Goal: Task Accomplishment & Management: Complete application form

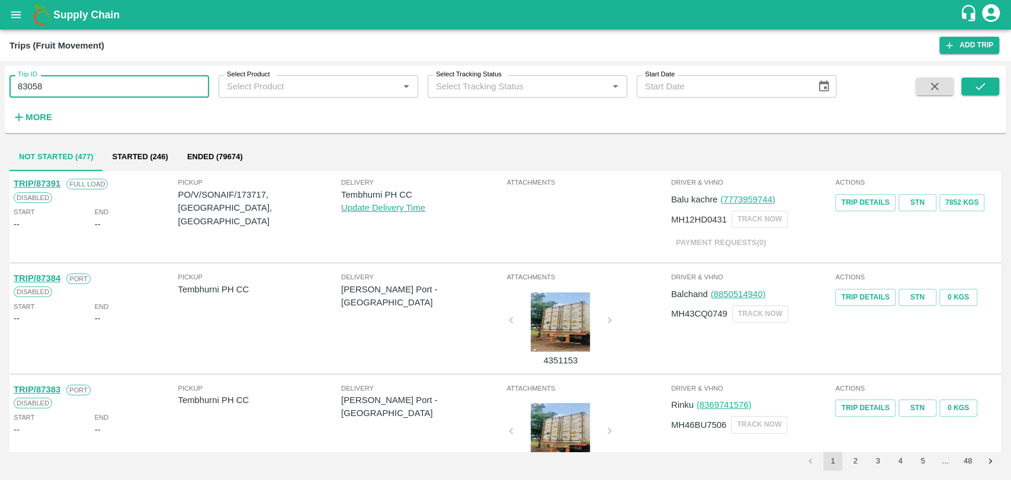
type input "83058"
click at [982, 97] on span at bounding box center [980, 102] width 38 height 49
click at [981, 88] on icon "submit" at bounding box center [979, 86] width 13 height 13
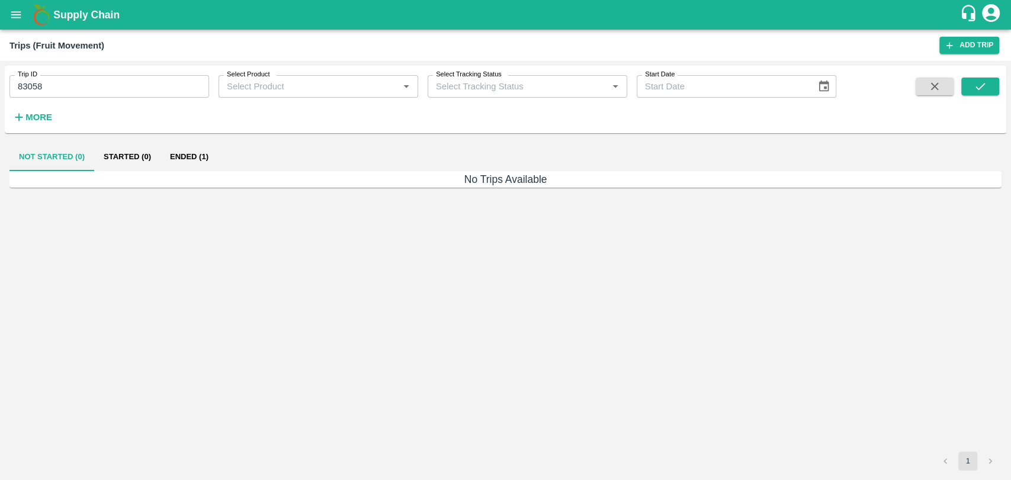
click at [203, 162] on button "Ended (1)" at bounding box center [188, 157] width 57 height 28
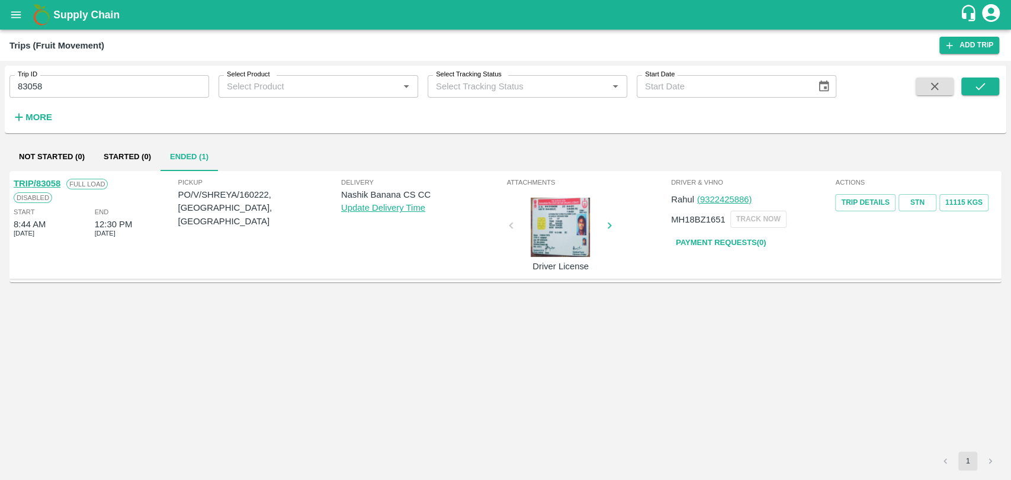
click at [54, 181] on link "TRIP/83058" at bounding box center [37, 183] width 47 height 9
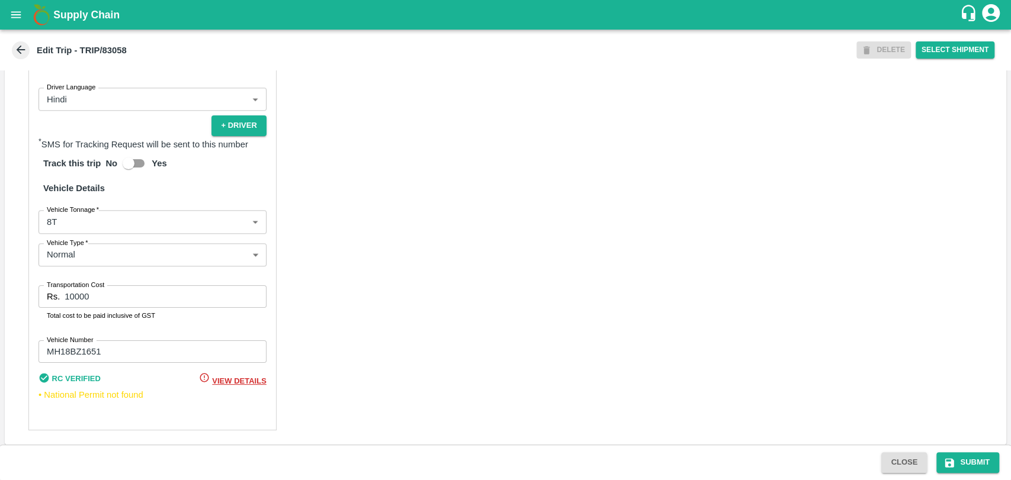
scroll to position [771, 0]
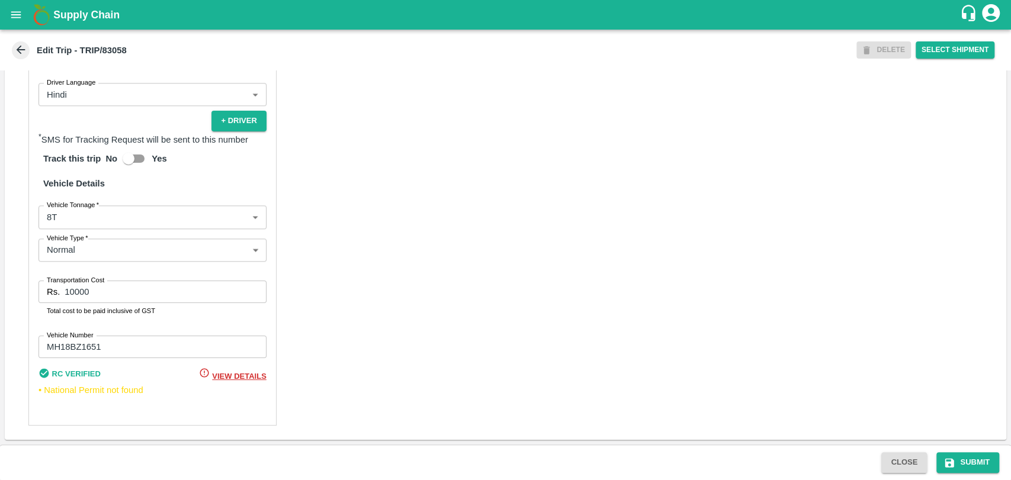
click at [62, 224] on body "Supply Chain Edit Trip - TRIP/83058 DELETE Select Shipment Trip Details Trip Ty…" at bounding box center [505, 240] width 1011 height 480
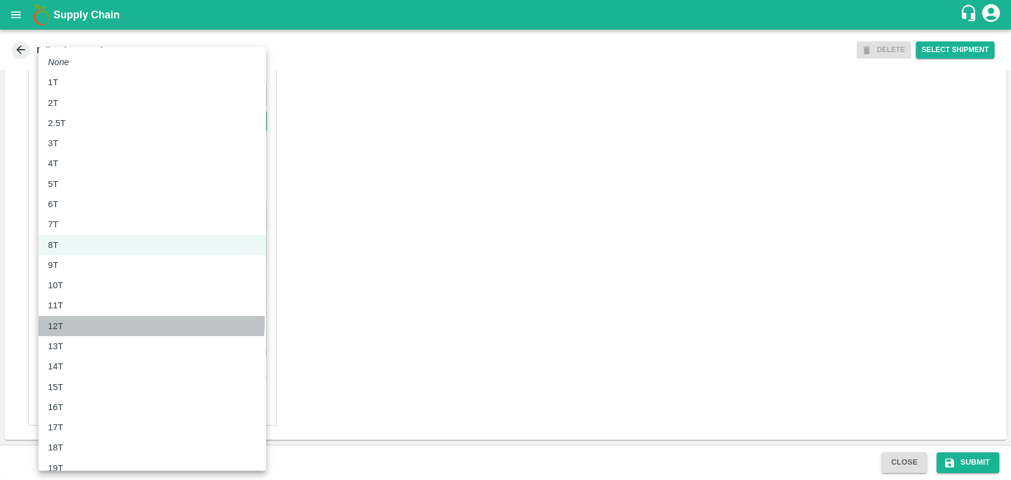
click at [67, 320] on div "12T" at bounding box center [58, 326] width 21 height 13
type input "12000"
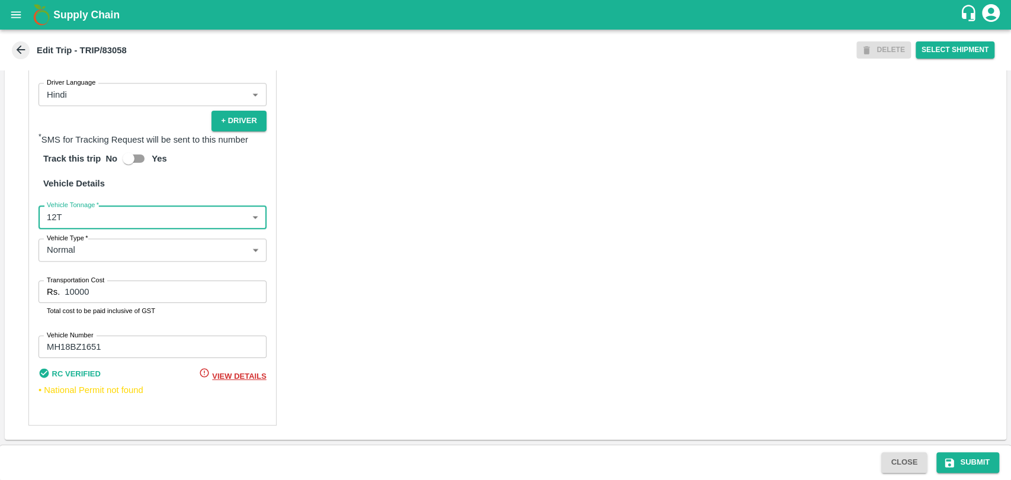
click at [0, 298] on div "Trip Details Trip Type Fruit Movement 1 Trip Type Trip Pickup Order SHIP/NASH/3…" at bounding box center [505, 257] width 1011 height 374
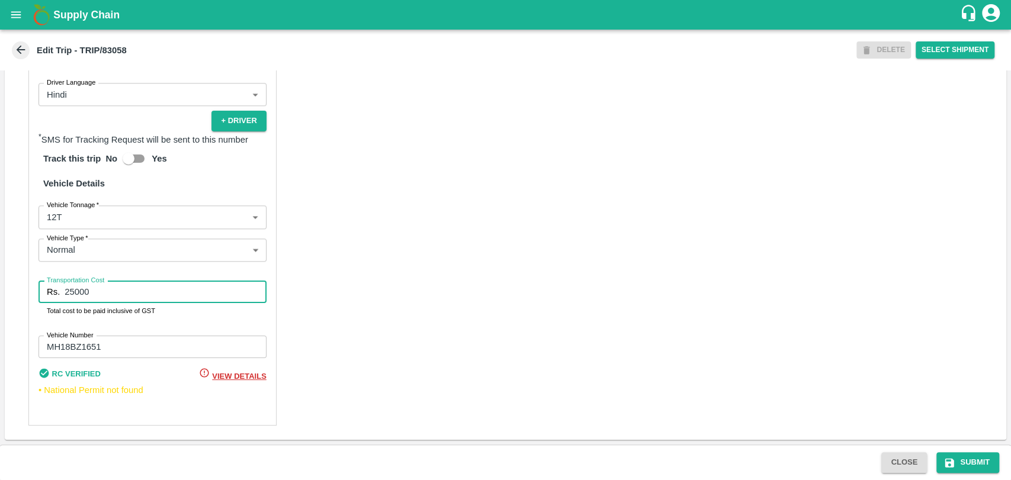
type input "25000"
click at [960, 461] on button "Submit" at bounding box center [967, 462] width 63 height 21
click at [85, 291] on input "25000" at bounding box center [165, 292] width 201 height 23
type input "25200"
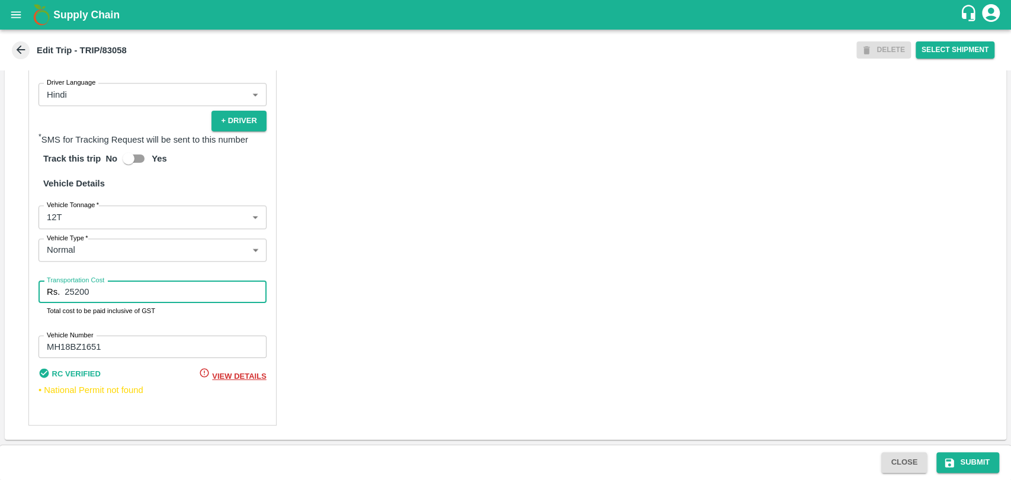
drag, startPoint x: 959, startPoint y: 461, endPoint x: 483, endPoint y: 358, distance: 487.6
click at [959, 461] on button "Submit" at bounding box center [967, 462] width 63 height 21
click at [81, 290] on input "25200" at bounding box center [165, 292] width 201 height 23
type input "25000"
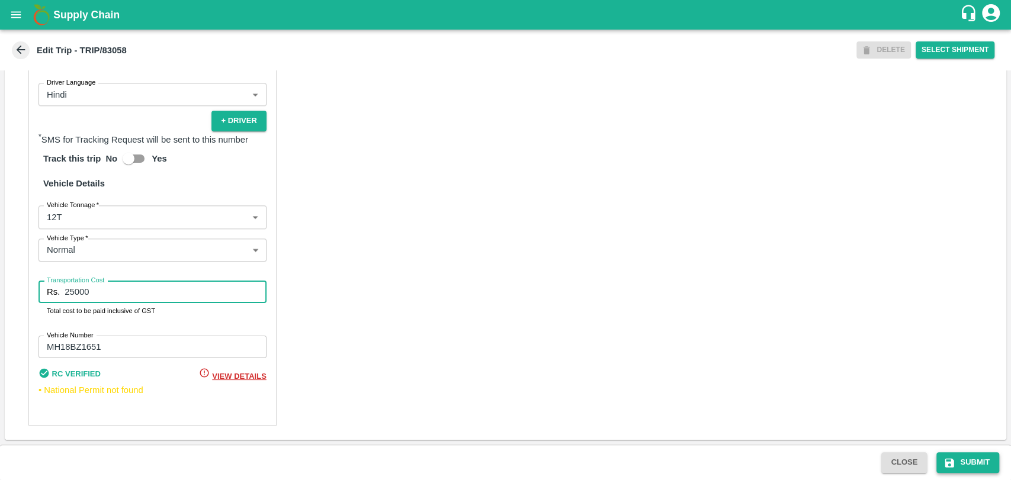
click at [965, 466] on button "Submit" at bounding box center [967, 462] width 63 height 21
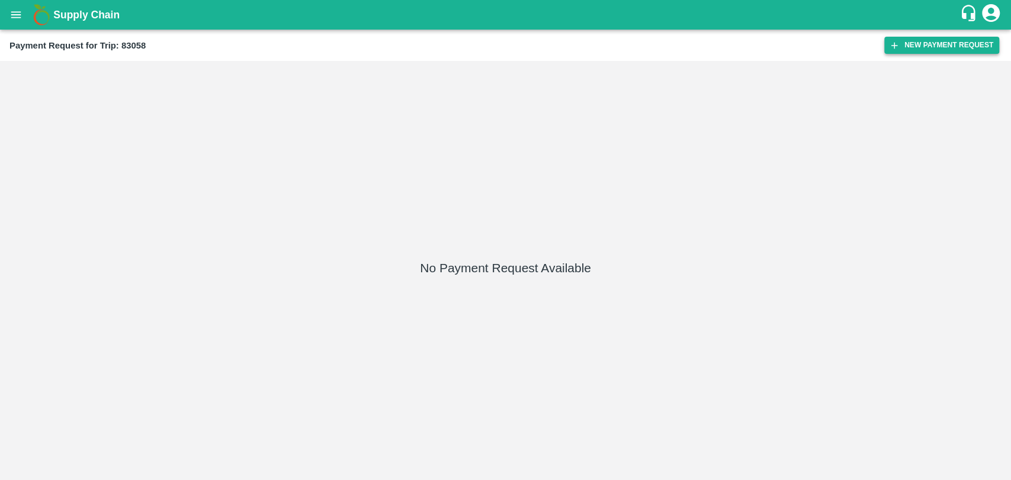
click at [939, 44] on button "New Payment Request" at bounding box center [941, 45] width 115 height 17
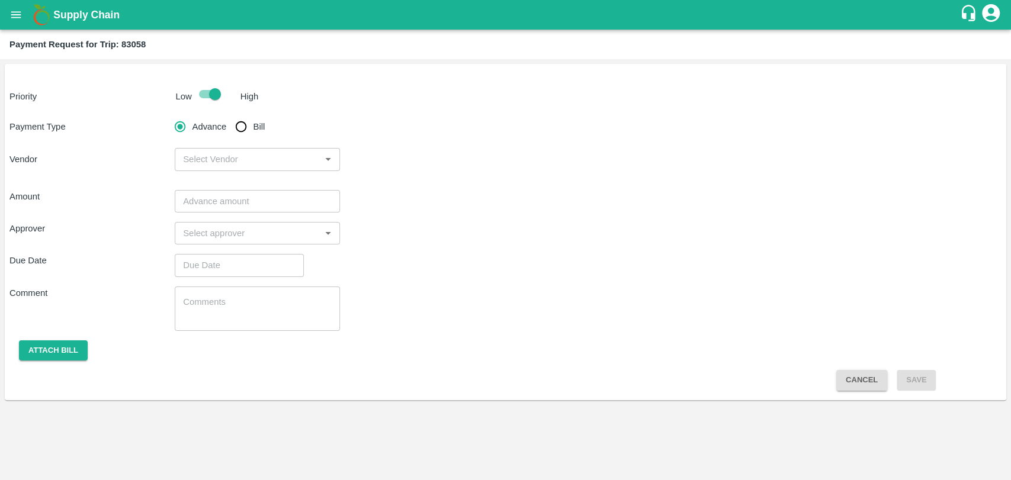
click at [242, 137] on input "Bill" at bounding box center [241, 127] width 24 height 24
radio input "true"
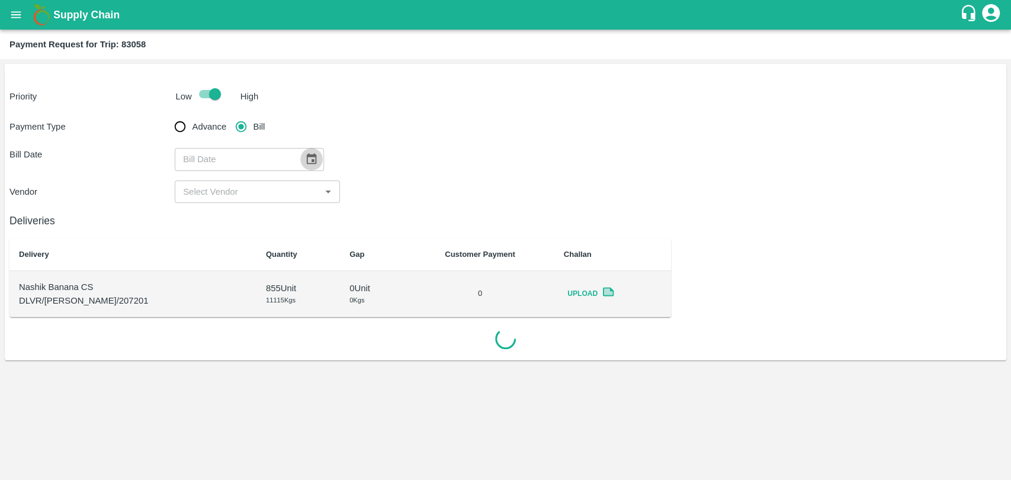
click at [307, 155] on icon "Choose date" at bounding box center [312, 158] width 10 height 11
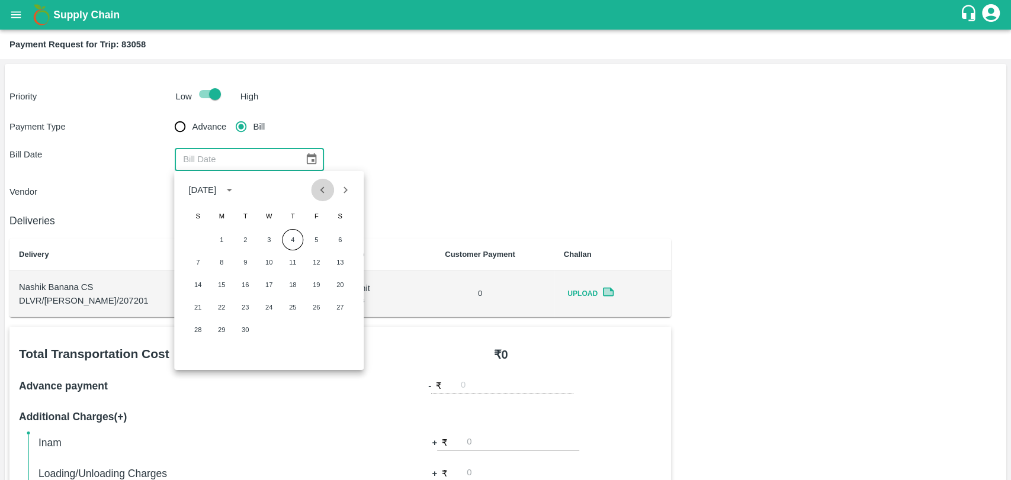
click at [322, 191] on icon "Previous month" at bounding box center [322, 190] width 13 height 13
click at [322, 186] on icon "Previous month" at bounding box center [322, 190] width 13 height 13
click at [327, 234] on div "1 2 3 4 5 6 7" at bounding box center [268, 239] width 189 height 21
click at [321, 236] on button "6" at bounding box center [316, 239] width 21 height 21
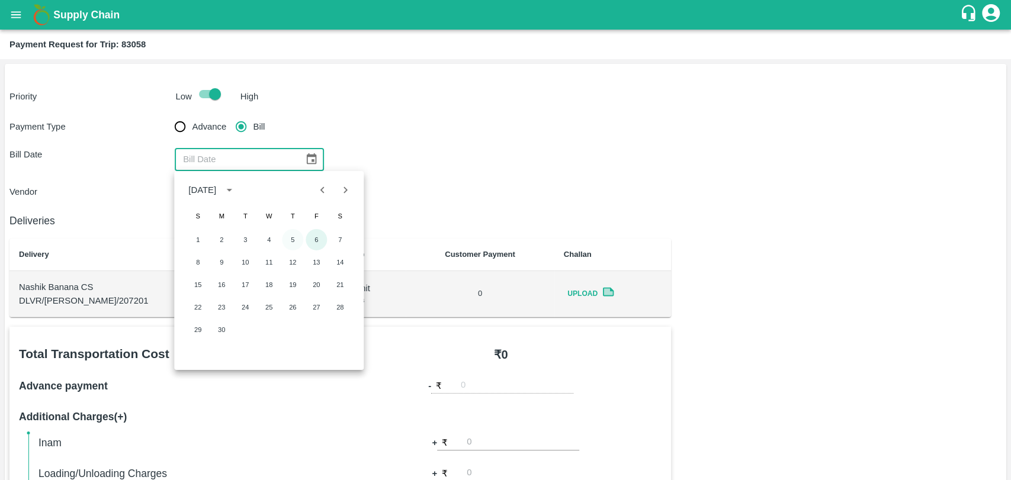
type input "[DATE]"
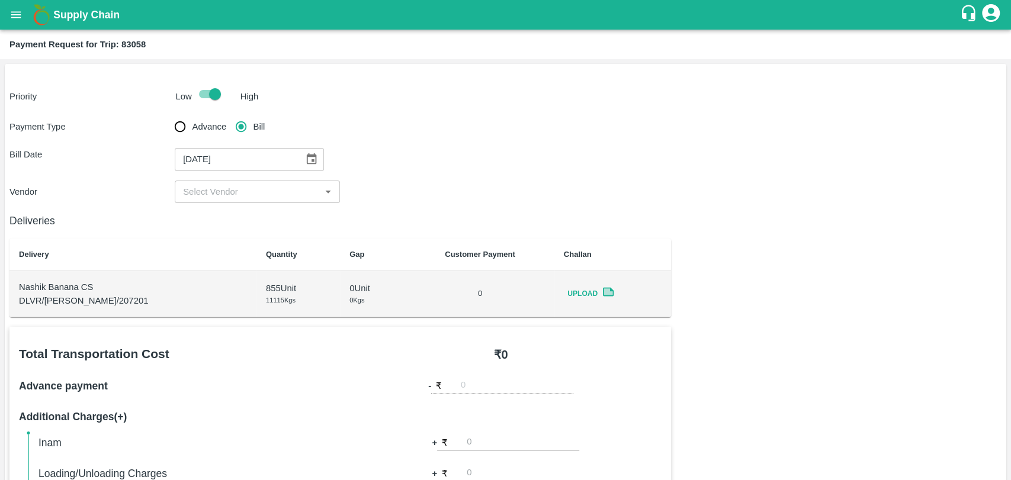
click at [218, 195] on input "input" at bounding box center [247, 191] width 139 height 15
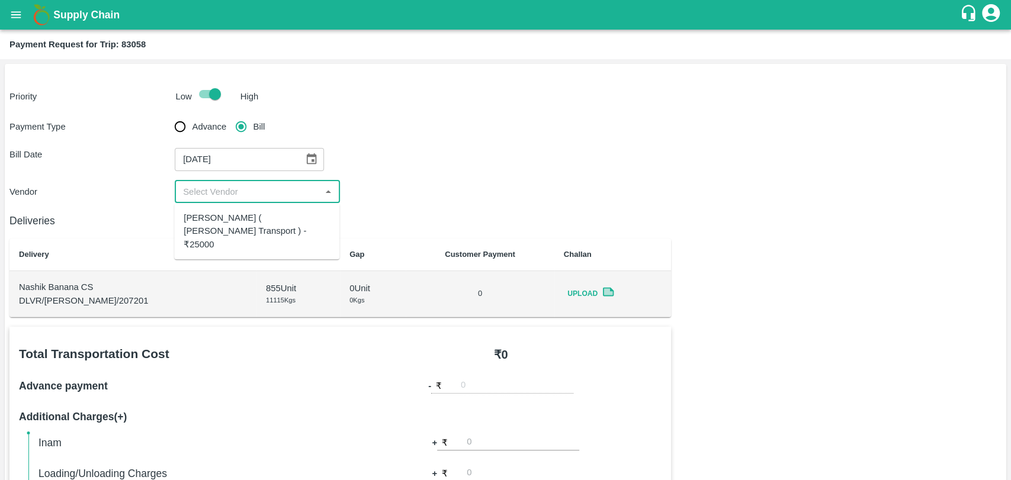
click at [221, 212] on div "[PERSON_NAME] ( [PERSON_NAME] Transport ) - ₹25000" at bounding box center [257, 231] width 146 height 40
type input "[PERSON_NAME] ( [PERSON_NAME] Transport ) - ₹25000"
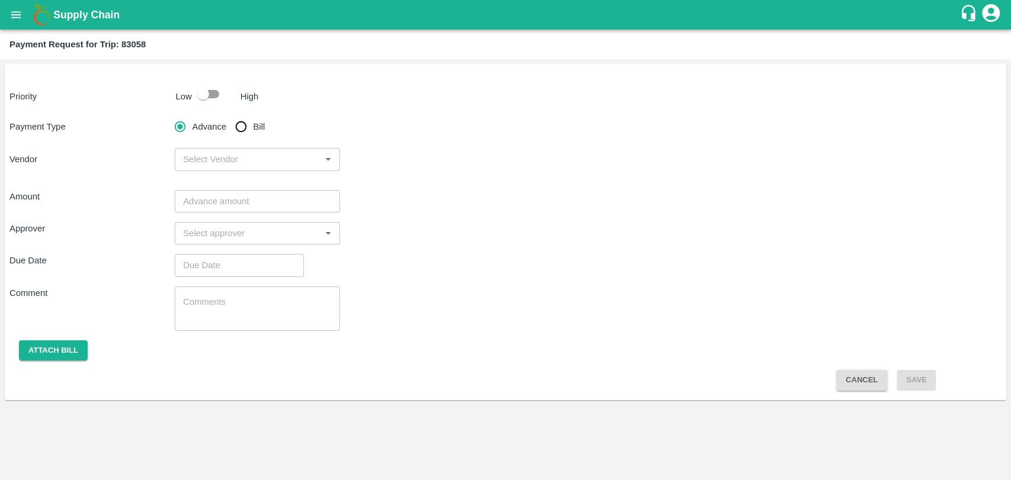
click at [201, 94] on input "checkbox" at bounding box center [203, 94] width 68 height 23
checkbox input "true"
click at [239, 127] on input "Bill" at bounding box center [241, 127] width 24 height 24
radio input "true"
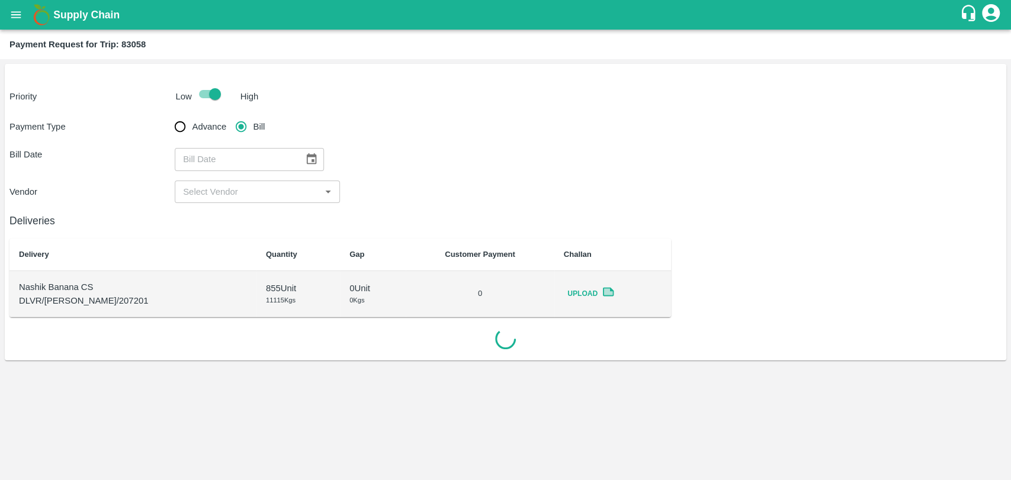
click at [307, 156] on icon "Choose date" at bounding box center [312, 158] width 10 height 11
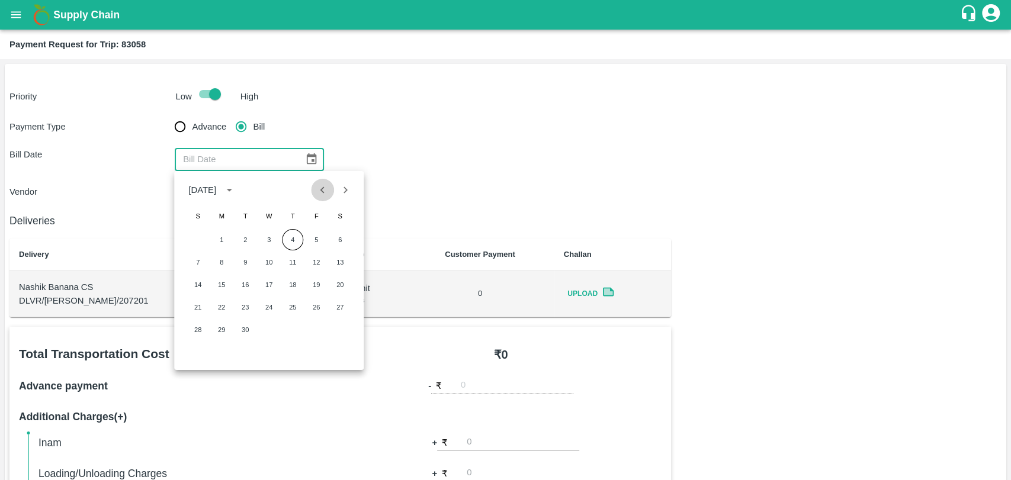
click at [323, 182] on button "Previous month" at bounding box center [322, 190] width 23 height 23
click at [323, 184] on icon "Previous month" at bounding box center [322, 190] width 13 height 13
click at [313, 237] on button "6" at bounding box center [316, 239] width 21 height 21
type input "06/06/2025"
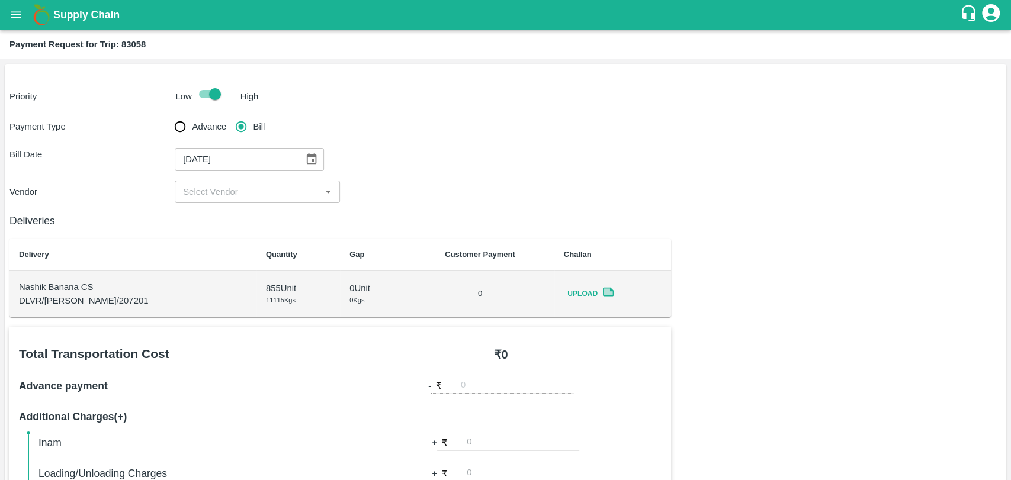
click at [205, 190] on input "input" at bounding box center [247, 191] width 139 height 15
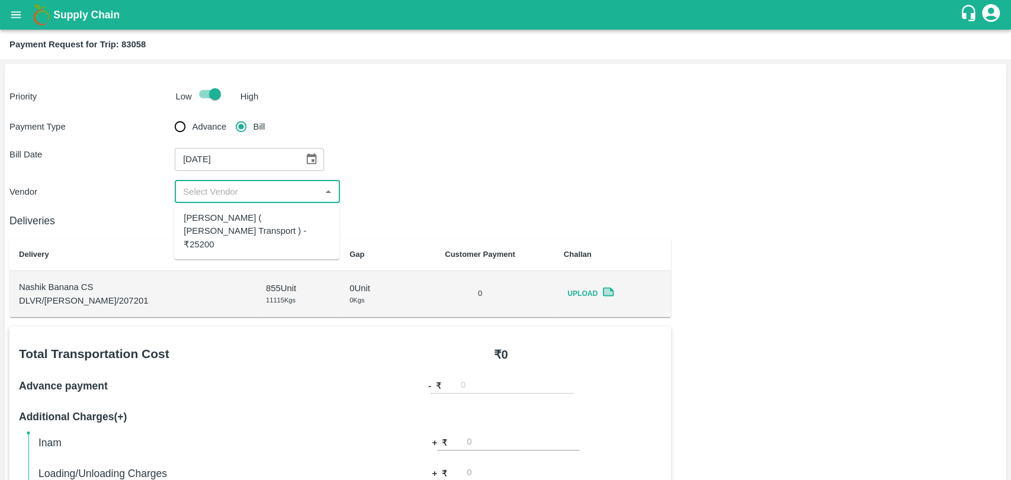
click at [207, 214] on div "Nitin Rasal ( Bhairavnath Transport ) - ₹25200" at bounding box center [257, 231] width 146 height 40
type input "Nitin Rasal ( Bhairavnath Transport ) - ₹25200"
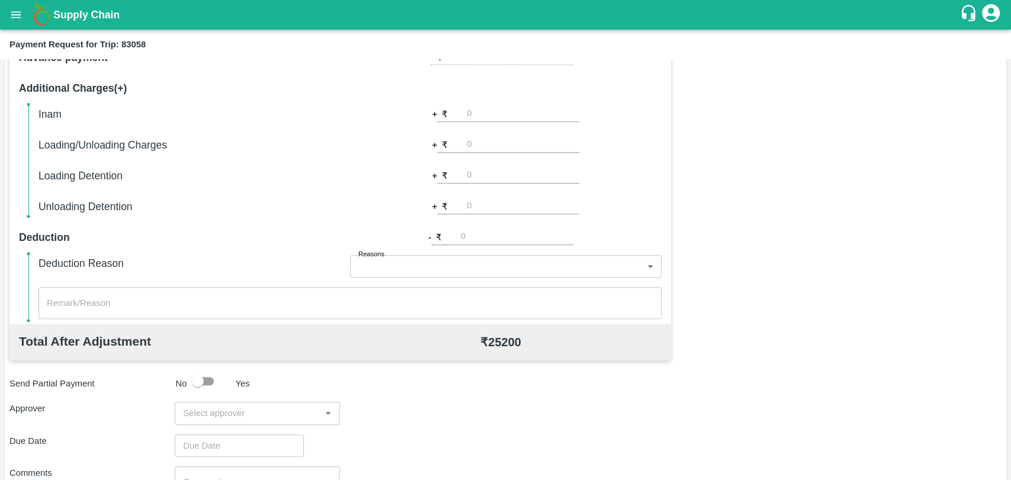
scroll to position [433, 0]
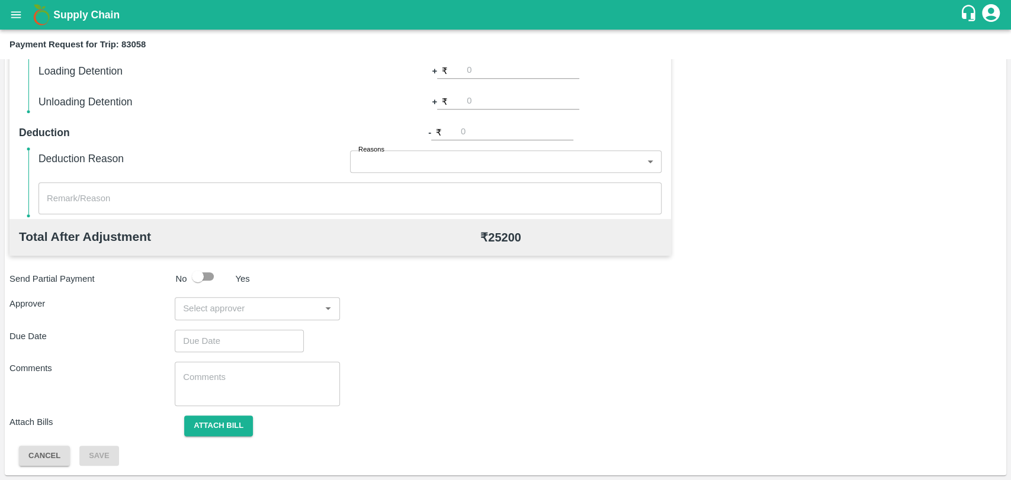
click at [205, 311] on input "input" at bounding box center [247, 308] width 139 height 15
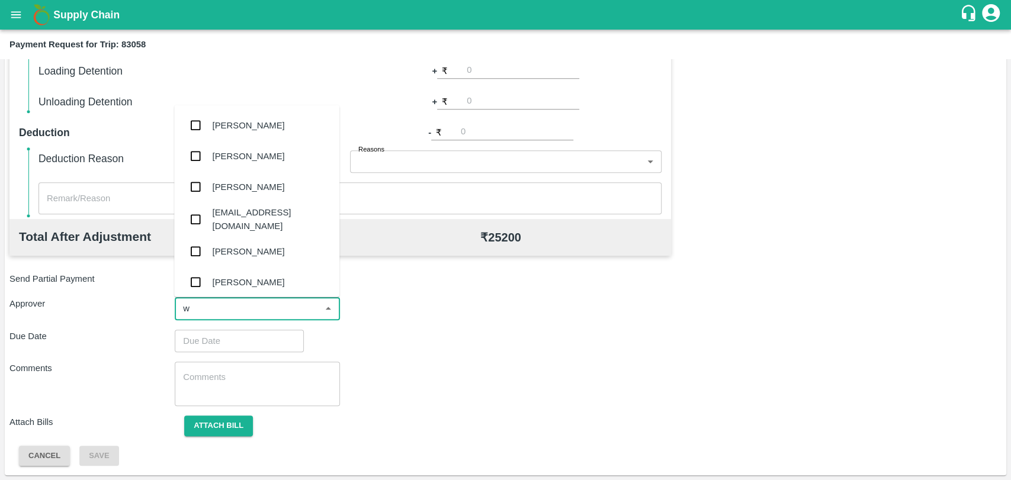
type input "wa"
click at [231, 192] on div "[PERSON_NAME]" at bounding box center [249, 187] width 72 height 13
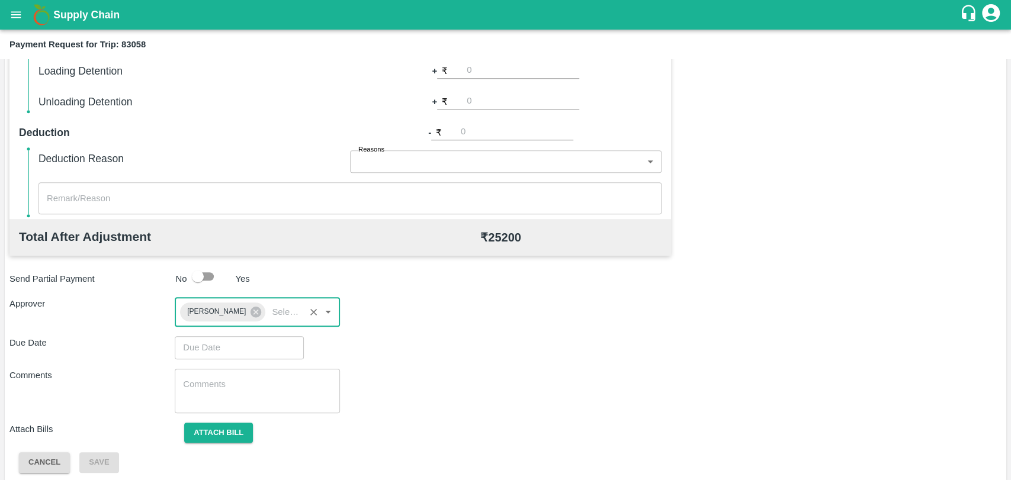
click at [232, 349] on input "Choose date" at bounding box center [235, 347] width 121 height 23
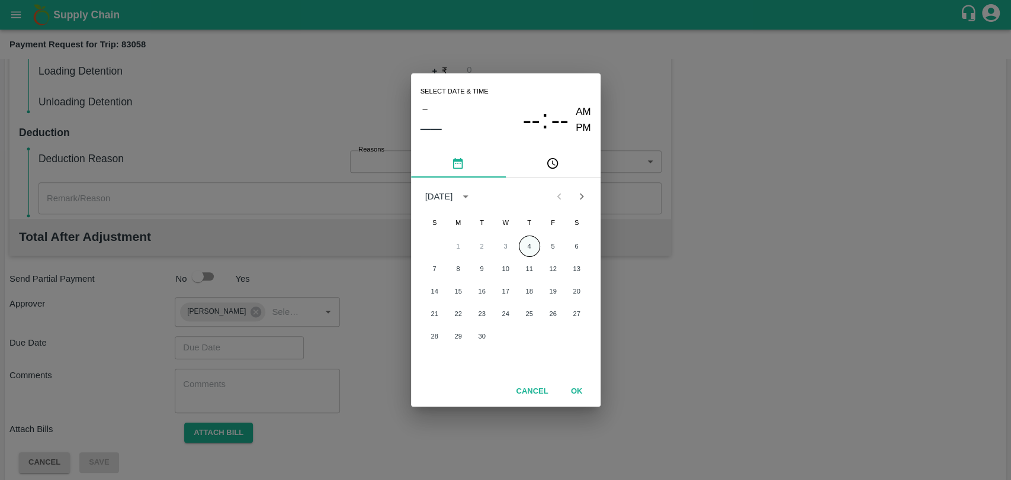
click at [526, 246] on button "4" at bounding box center [529, 246] width 21 height 21
type input "[DATE] 12:00 AM"
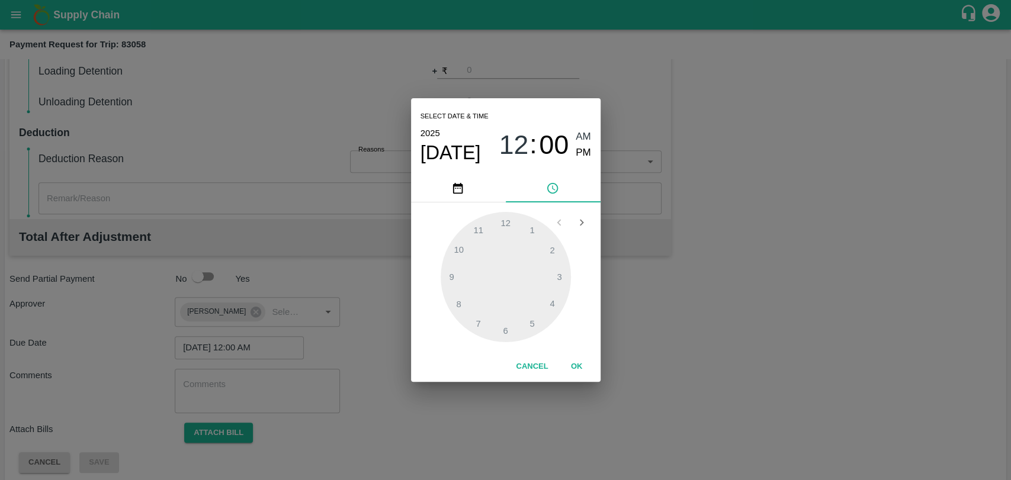
click at [569, 359] on button "OK" at bounding box center [577, 366] width 38 height 21
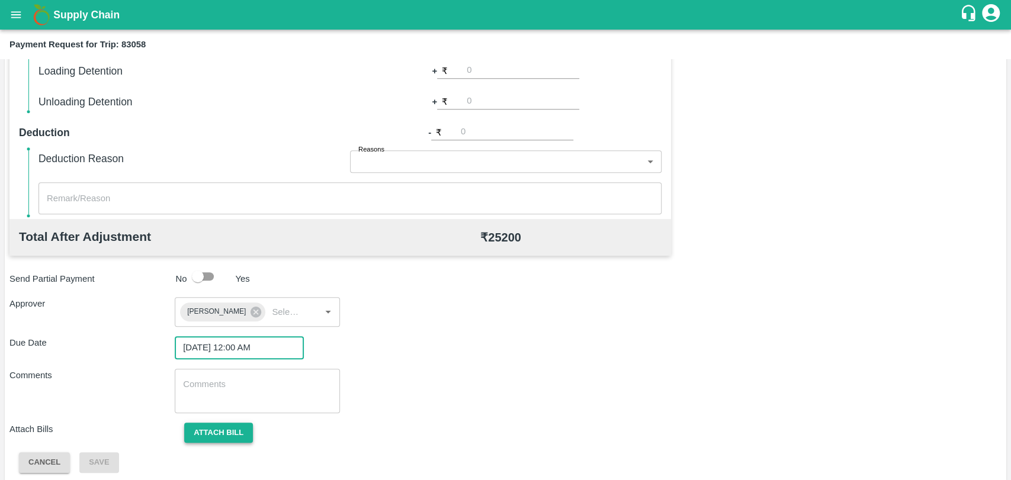
click at [242, 434] on button "Attach bill" at bounding box center [218, 433] width 69 height 21
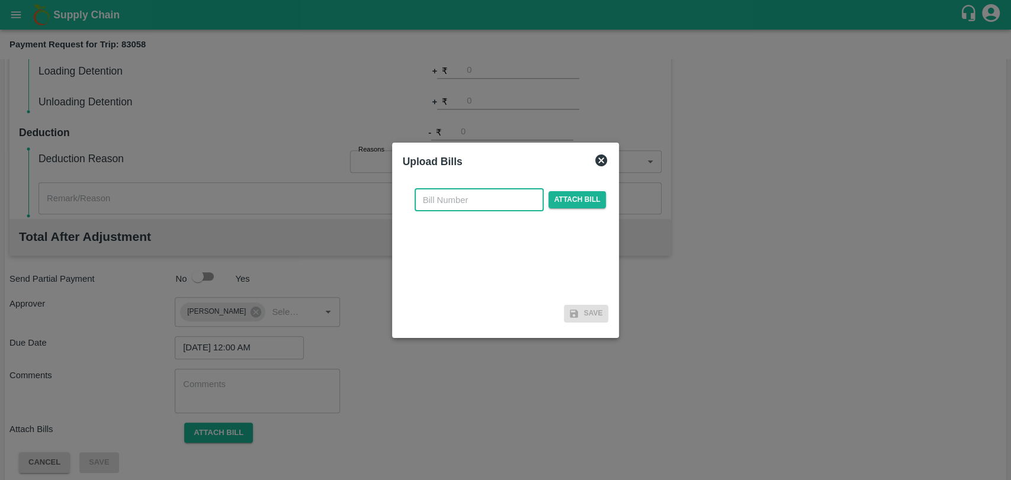
click at [520, 198] on input "text" at bounding box center [478, 200] width 129 height 23
click at [711, 208] on div at bounding box center [505, 240] width 1011 height 480
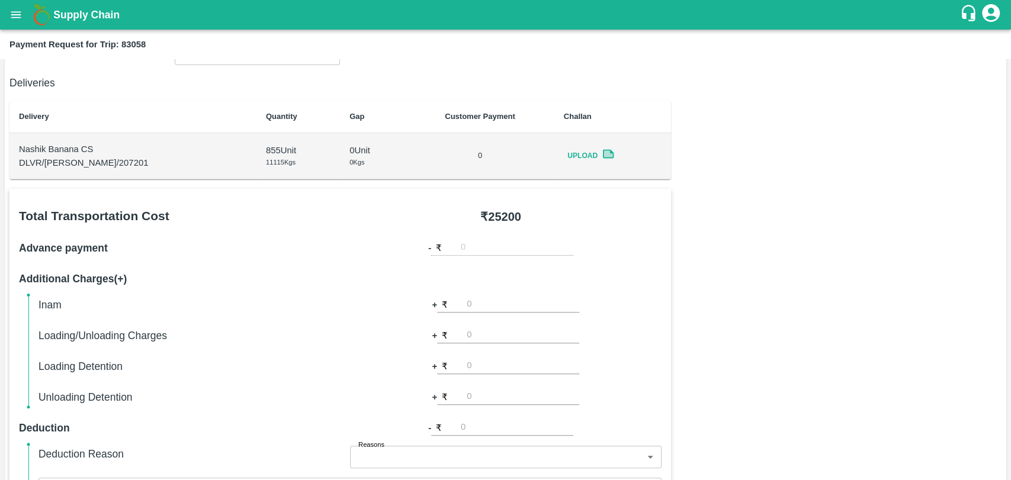
scroll to position [104, 0]
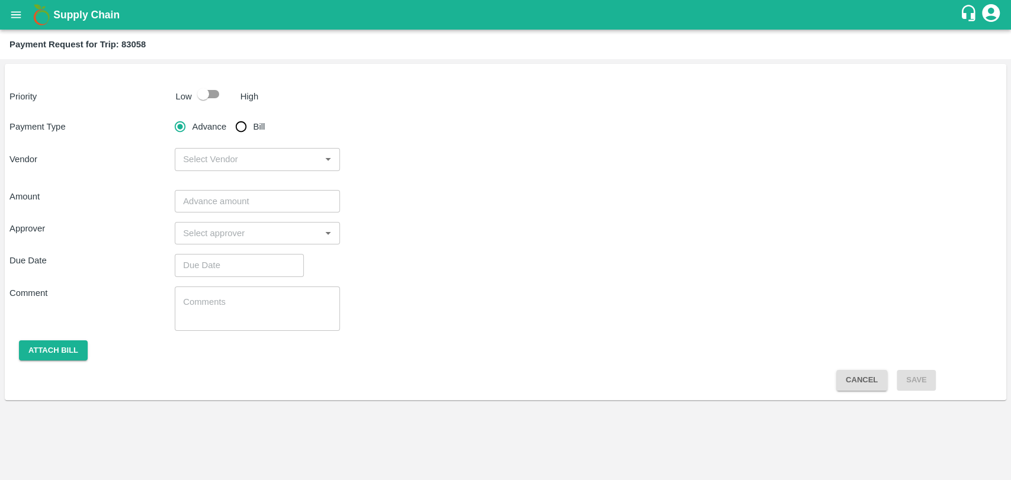
click at [199, 103] on input "checkbox" at bounding box center [203, 94] width 68 height 23
checkbox input "true"
click at [251, 126] on input "Bill" at bounding box center [241, 127] width 24 height 24
radio input "true"
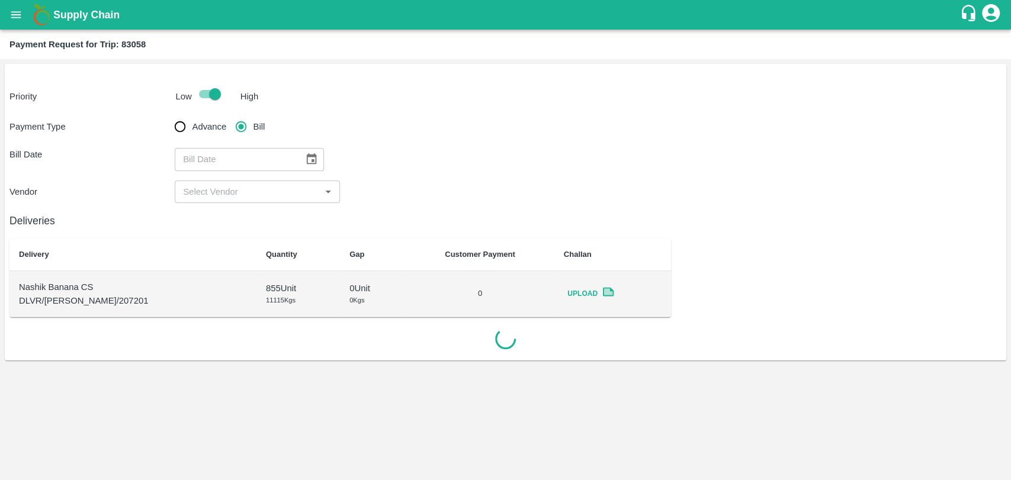
click at [300, 150] on button "Choose date" at bounding box center [311, 159] width 23 height 23
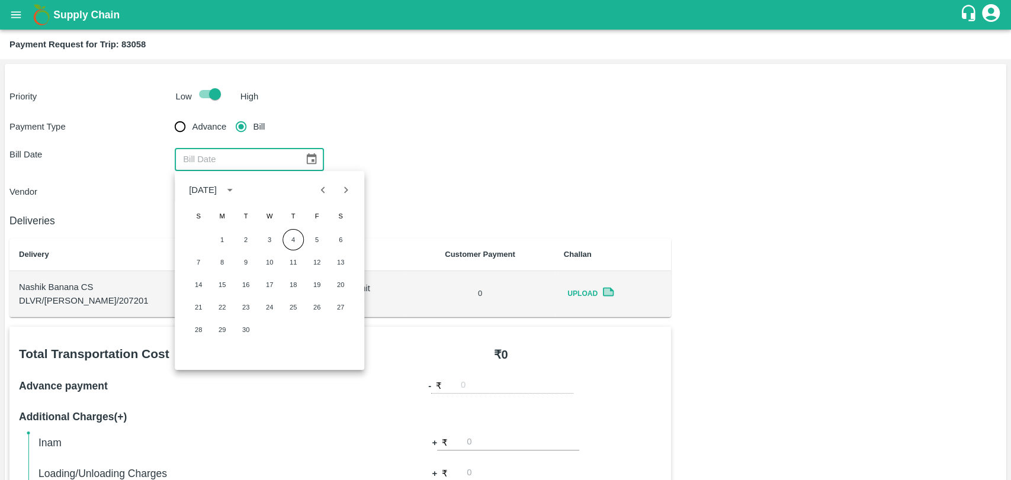
click at [329, 184] on icon "Previous month" at bounding box center [323, 190] width 13 height 13
click at [329, 184] on icon "Previous month" at bounding box center [322, 190] width 13 height 13
click at [317, 238] on button "6" at bounding box center [316, 239] width 21 height 21
type input "06/06/2025"
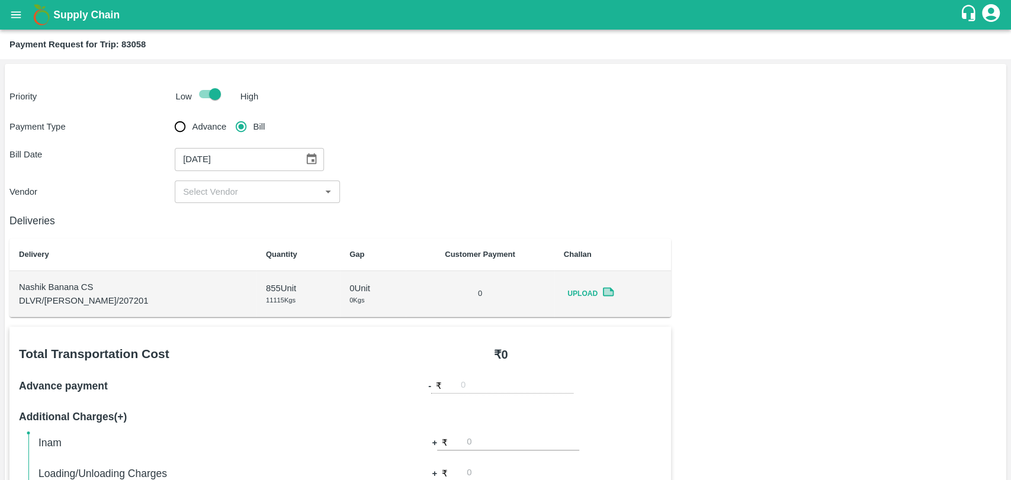
click at [234, 197] on input "input" at bounding box center [247, 191] width 139 height 15
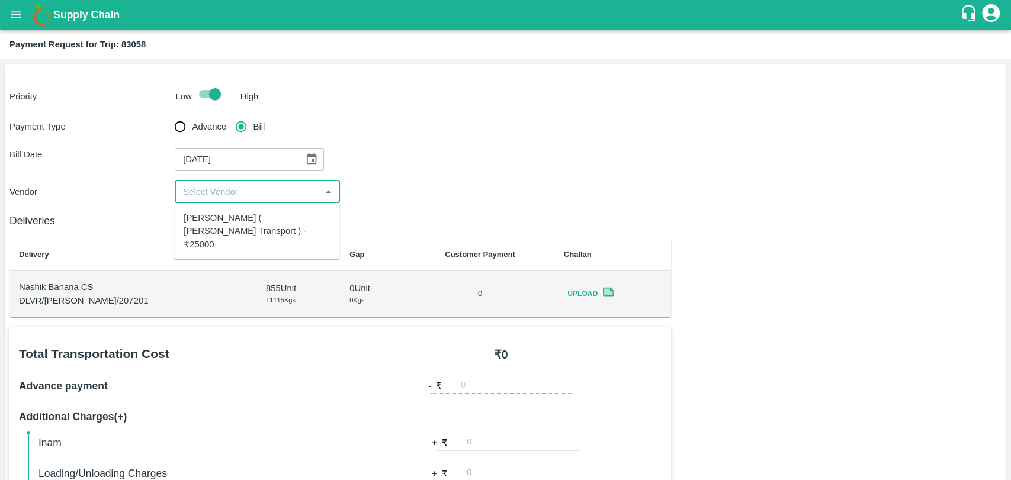
click at [223, 217] on div "Nitin Rasal ( Bhairavnath Transport ) - ₹25000" at bounding box center [257, 231] width 146 height 40
type input "Nitin Rasal ( Bhairavnath Transport ) - ₹25000"
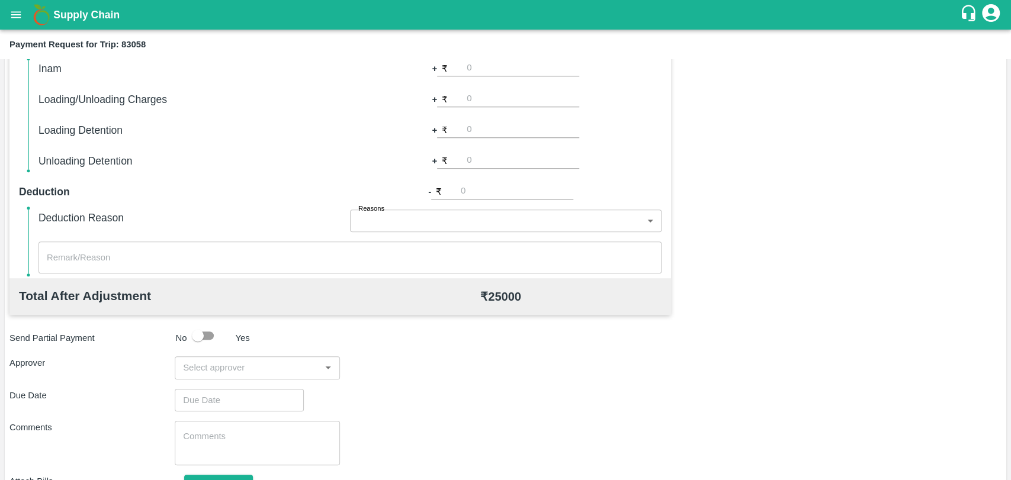
scroll to position [433, 0]
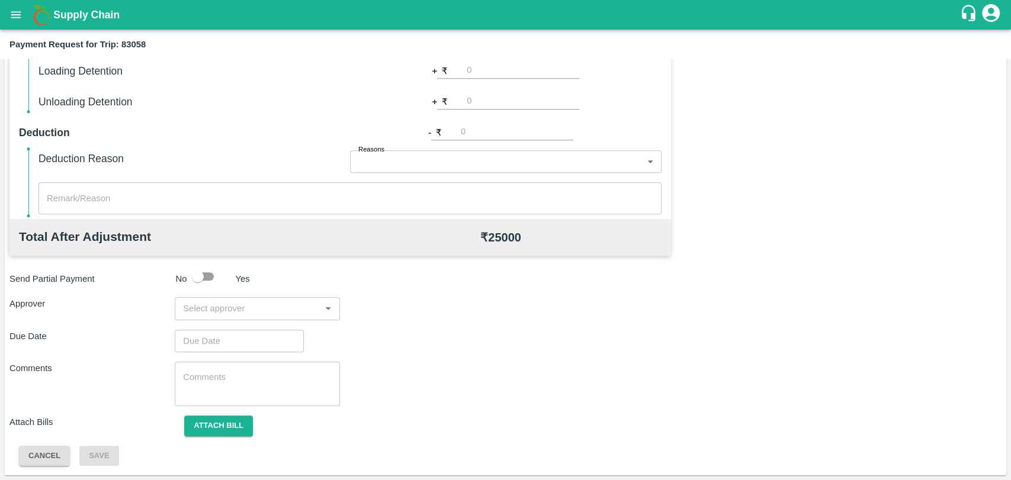
click at [235, 313] on input "input" at bounding box center [247, 308] width 139 height 15
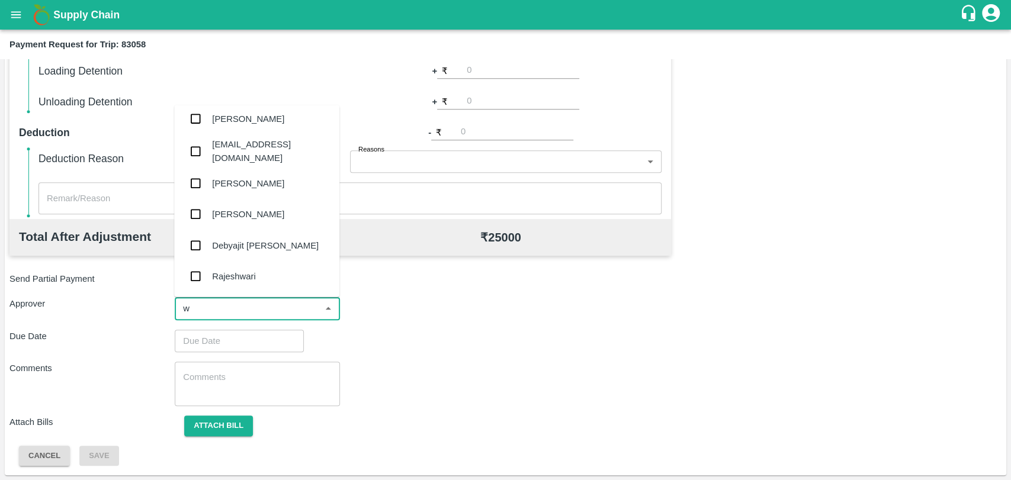
scroll to position [0, 0]
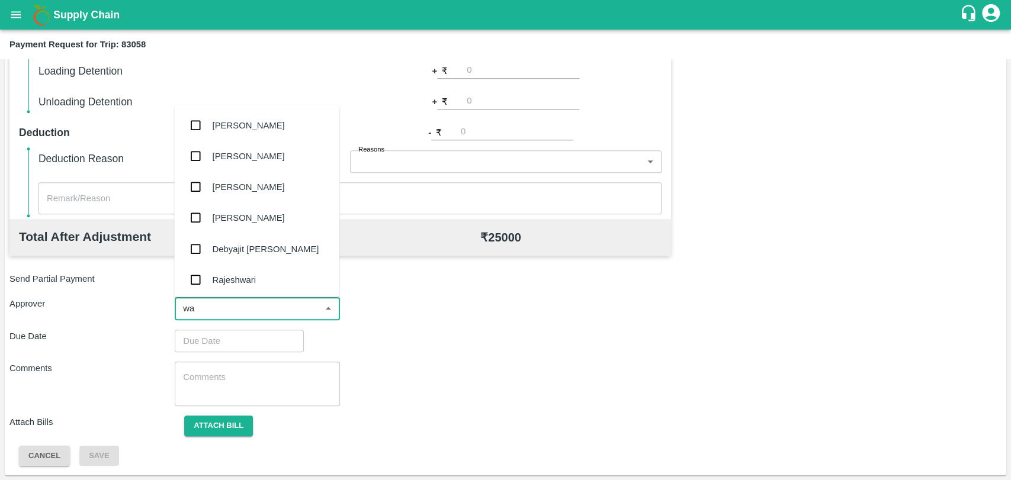
type input "wag"
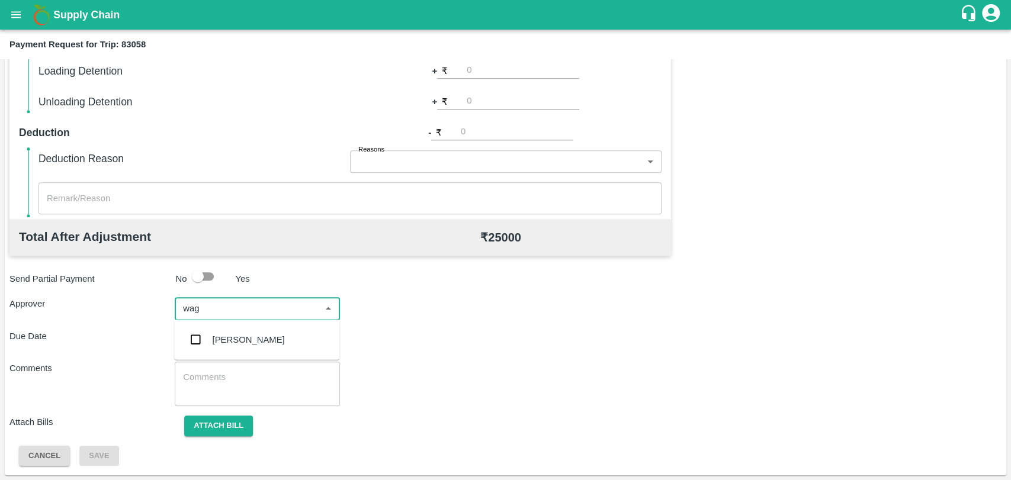
click at [235, 338] on div "[PERSON_NAME]" at bounding box center [249, 339] width 72 height 13
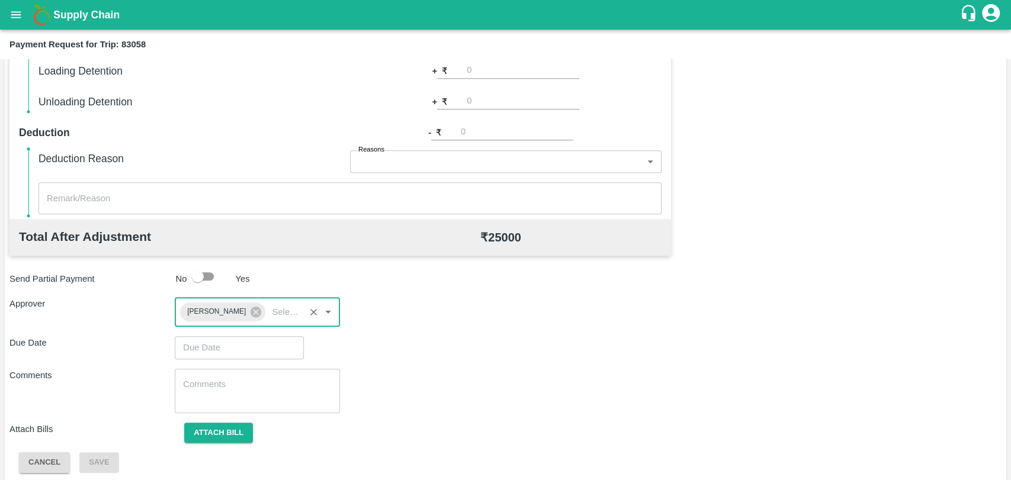
click at [226, 340] on input "Choose date" at bounding box center [235, 347] width 121 height 23
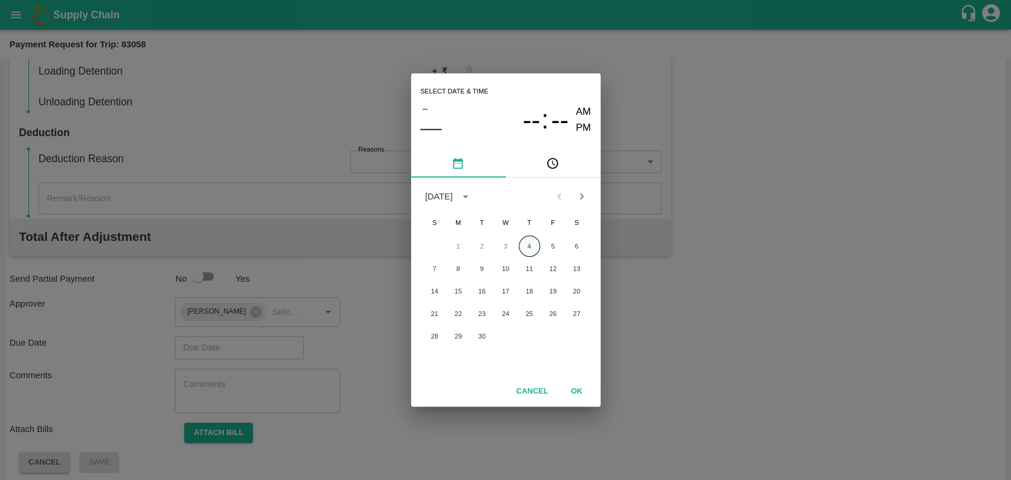
click at [522, 239] on button "4" at bounding box center [529, 246] width 21 height 21
type input "04/09/2025 12:00 AM"
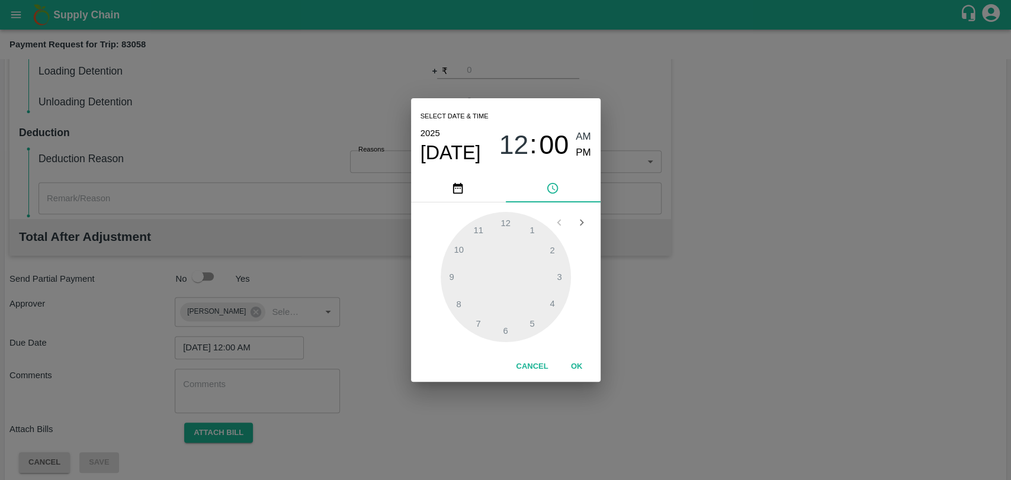
click at [580, 358] on button "OK" at bounding box center [577, 366] width 38 height 21
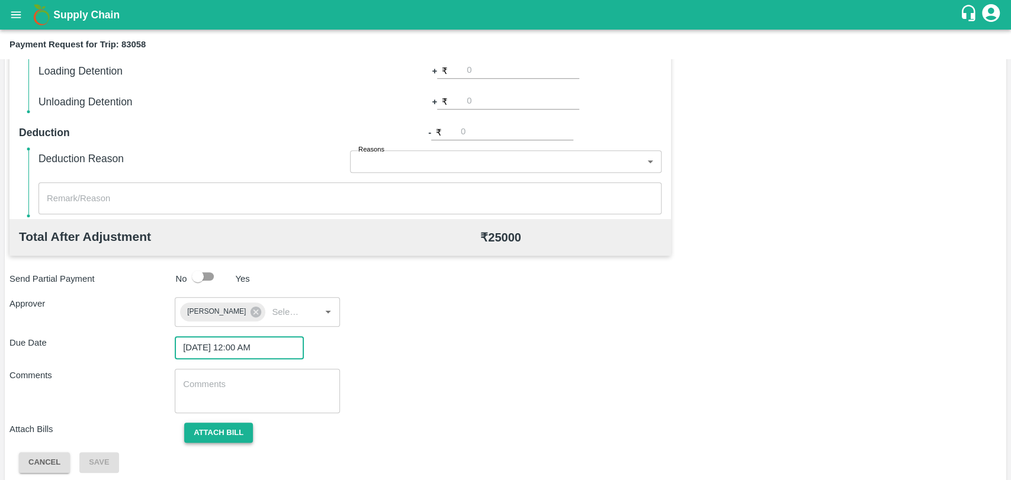
click at [213, 432] on button "Attach bill" at bounding box center [218, 433] width 69 height 21
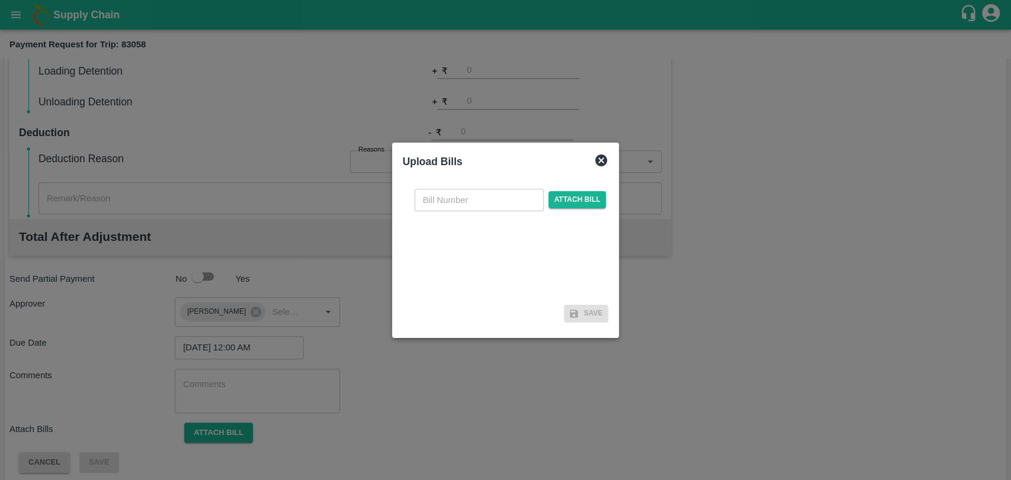
click at [443, 208] on input "text" at bounding box center [478, 200] width 129 height 23
type input "3554"
click at [561, 195] on span "Attach bill" at bounding box center [577, 199] width 58 height 17
click at [0, 0] on input "Attach bill" at bounding box center [0, 0] width 0 height 0
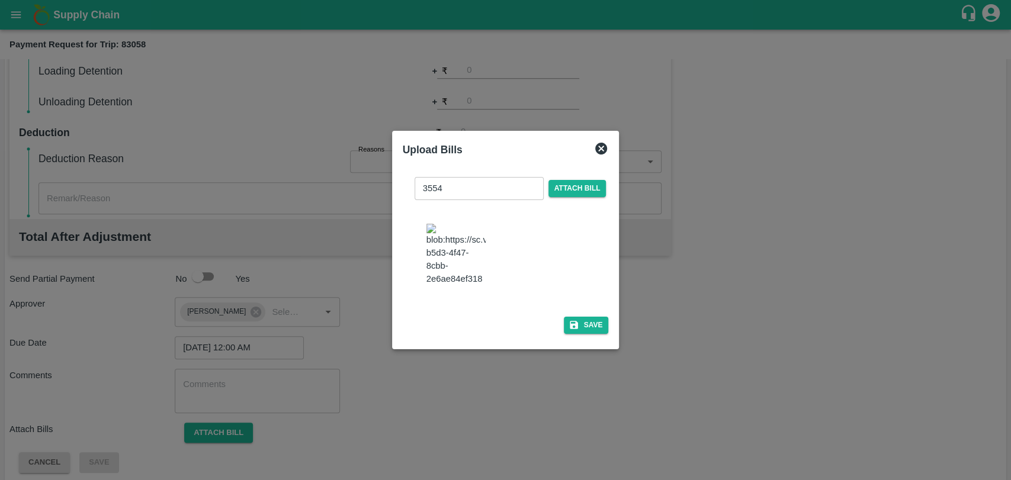
click at [568, 327] on icon "button" at bounding box center [573, 325] width 11 height 11
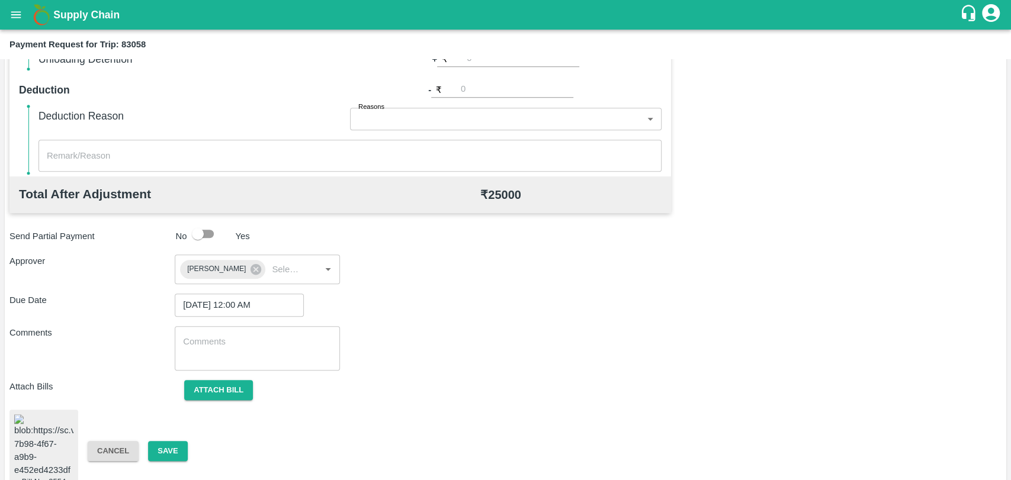
scroll to position [496, 0]
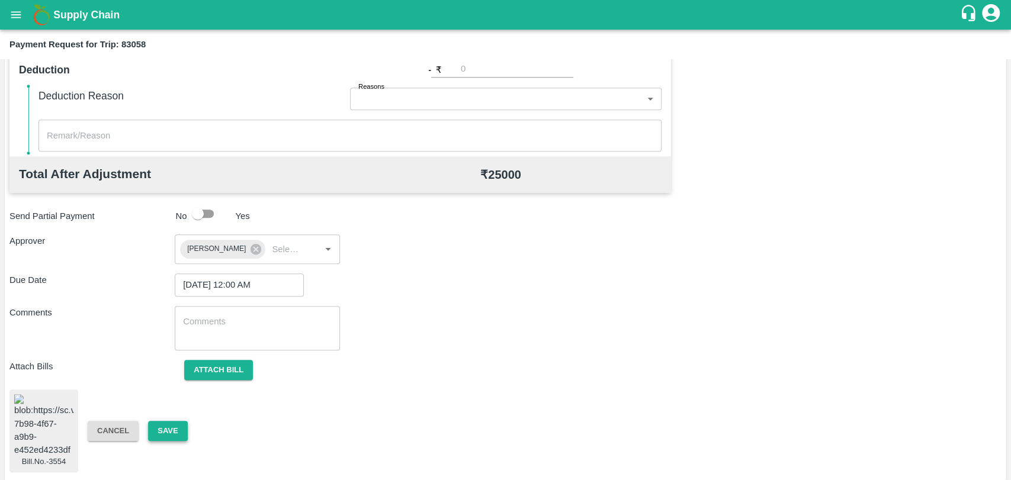
click at [173, 423] on button "Save" at bounding box center [167, 431] width 39 height 21
click at [175, 423] on button "Save" at bounding box center [167, 431] width 39 height 21
click at [166, 435] on button "Save" at bounding box center [167, 431] width 39 height 21
click at [206, 366] on button "Attach bill" at bounding box center [218, 370] width 69 height 21
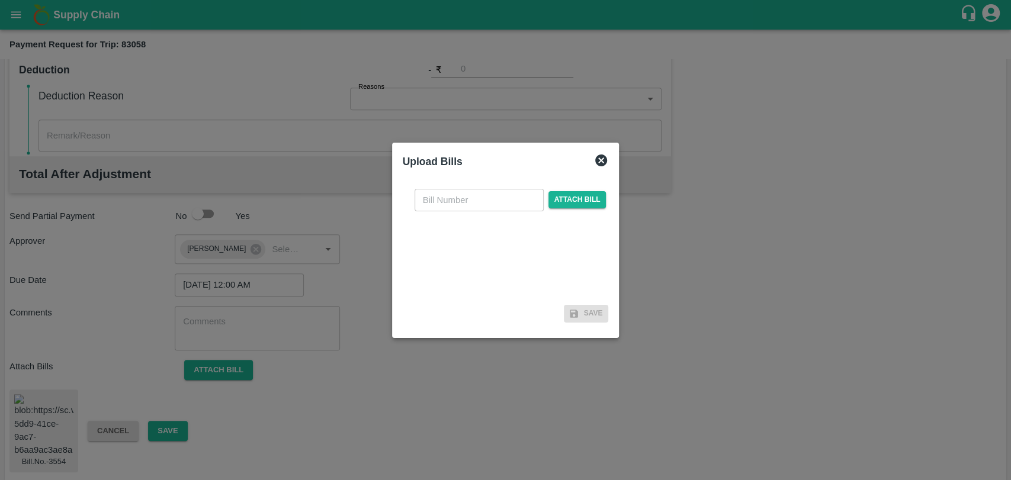
click at [464, 203] on input "text" at bounding box center [478, 200] width 129 height 23
type input "3939"
click at [584, 197] on span "Attach bill" at bounding box center [577, 199] width 58 height 17
click at [0, 0] on input "Attach bill" at bounding box center [0, 0] width 0 height 0
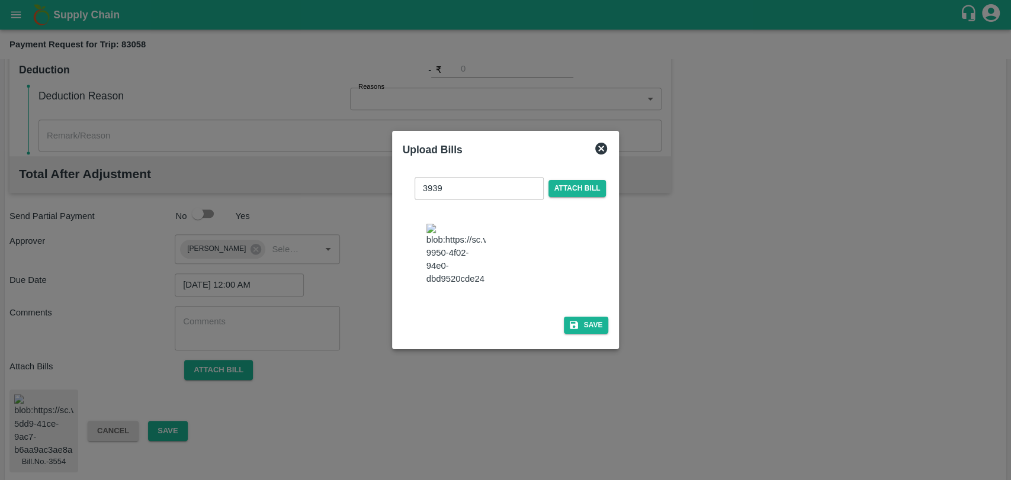
click at [605, 311] on div "3939 ​ Attach bill Save" at bounding box center [506, 253] width 206 height 171
click at [586, 320] on button "Save" at bounding box center [586, 325] width 45 height 17
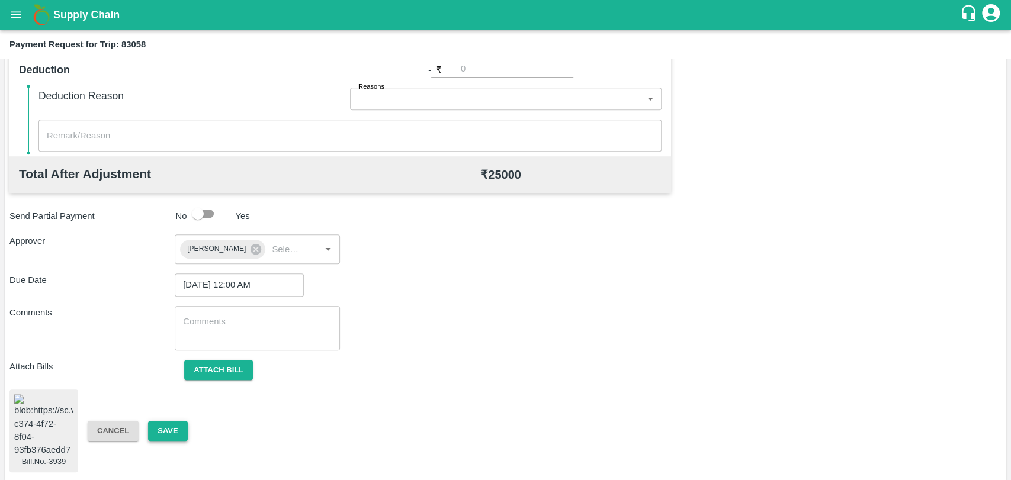
click at [164, 421] on button "Save" at bounding box center [167, 431] width 39 height 21
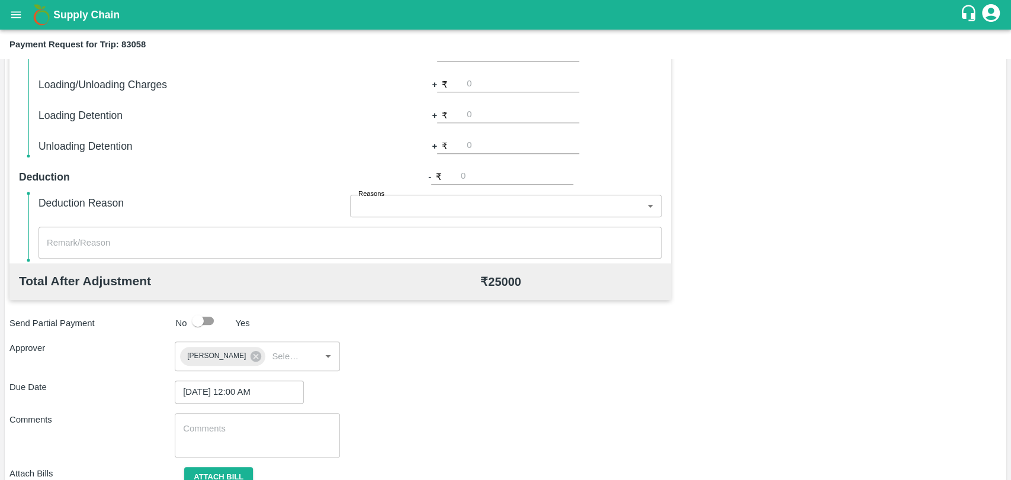
scroll to position [167, 0]
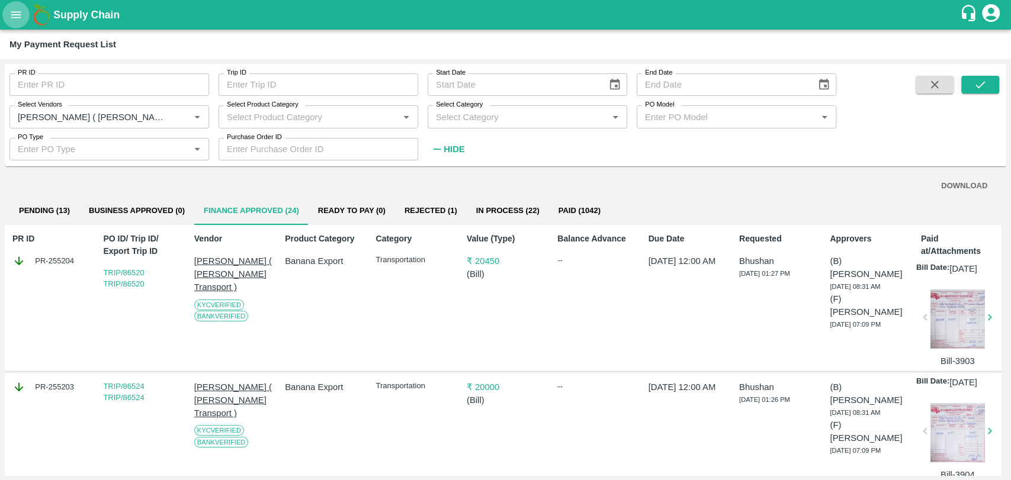
click at [16, 10] on icon "open drawer" at bounding box center [15, 14] width 13 height 13
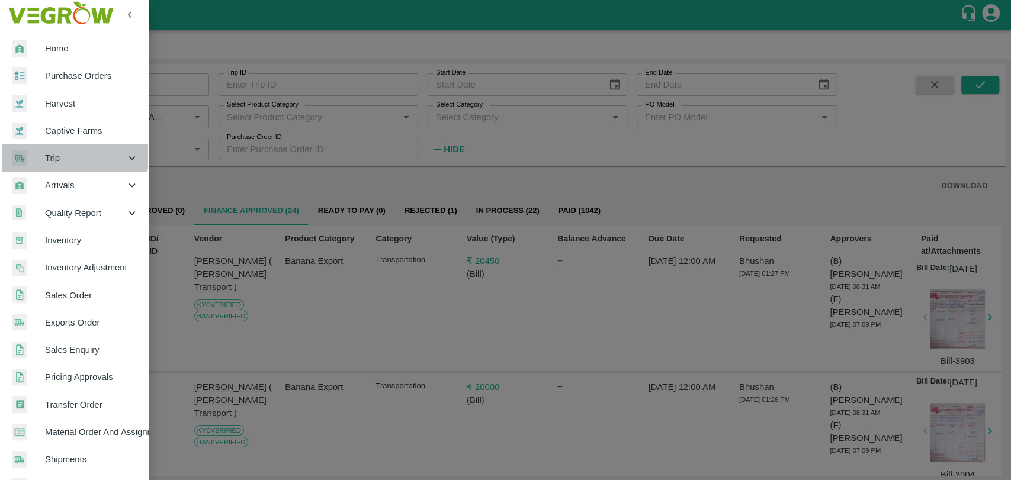
click at [62, 148] on div "Trip" at bounding box center [74, 157] width 148 height 27
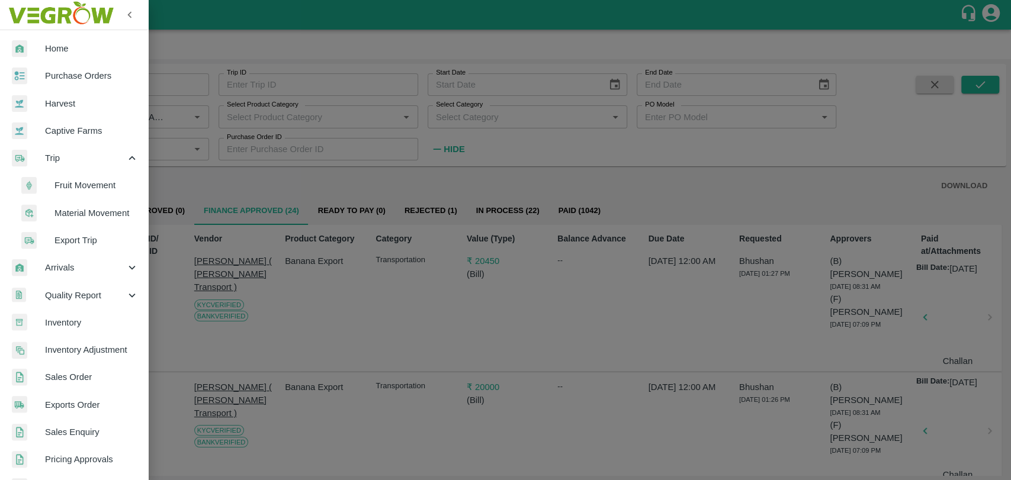
click at [69, 185] on span "Fruit Movement" at bounding box center [96, 185] width 84 height 13
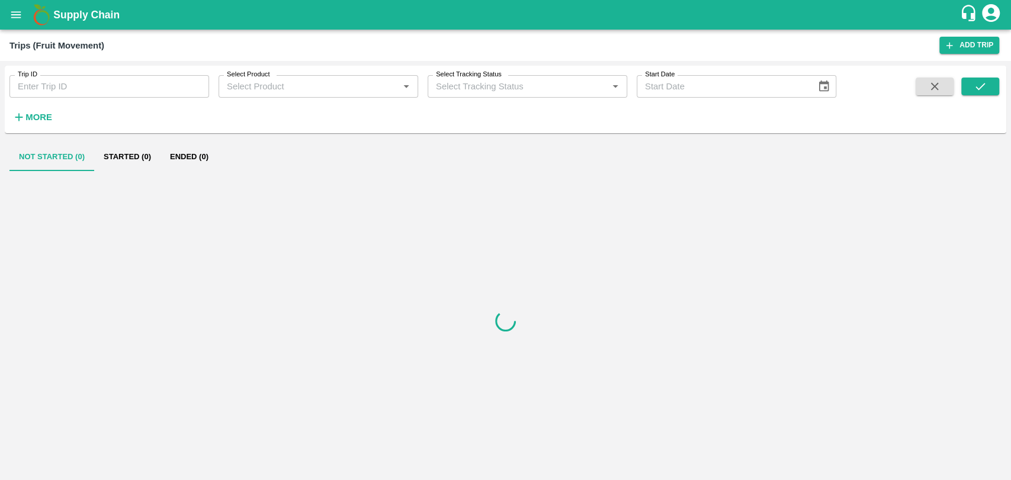
click at [54, 93] on input "Trip ID" at bounding box center [109, 86] width 200 height 23
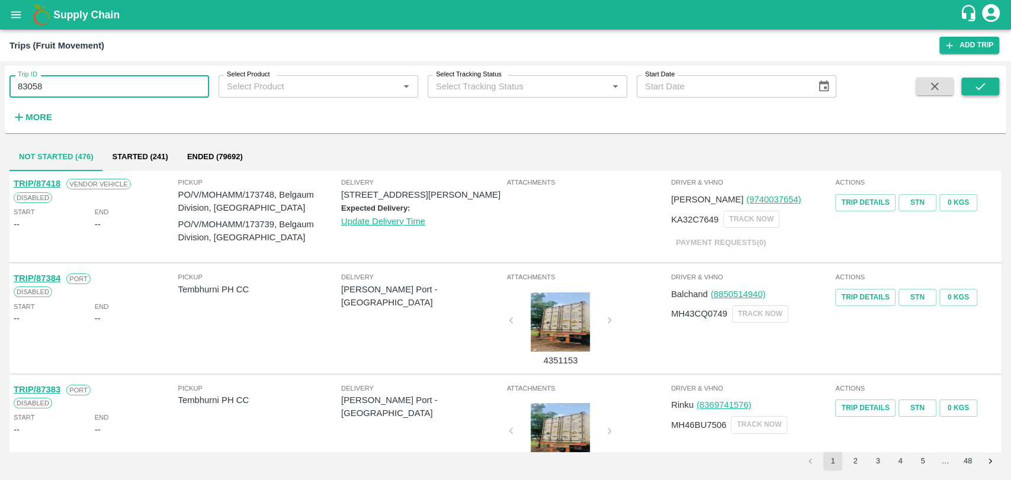
type input "83058"
click at [974, 91] on icon "submit" at bounding box center [979, 86] width 13 height 13
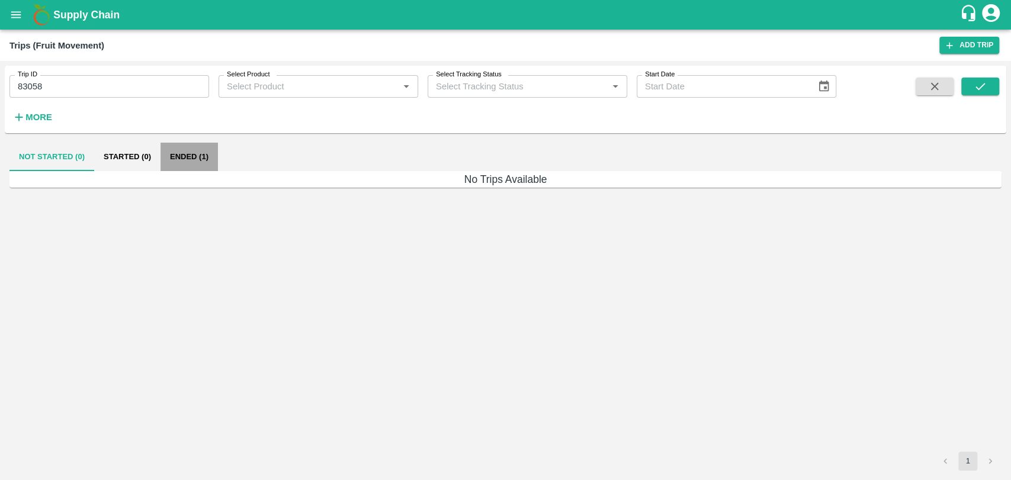
click at [208, 158] on button "Ended (1)" at bounding box center [188, 157] width 57 height 28
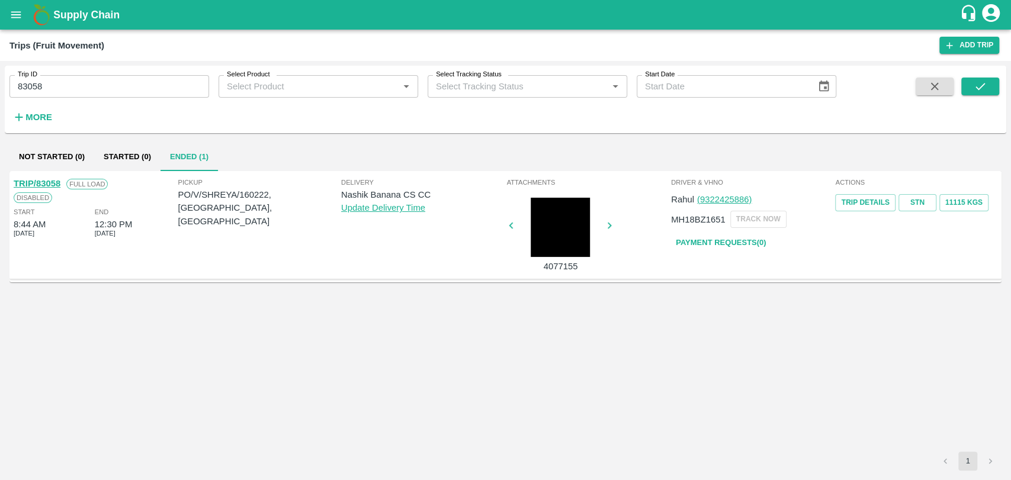
click at [9, 11] on button "open drawer" at bounding box center [15, 14] width 27 height 27
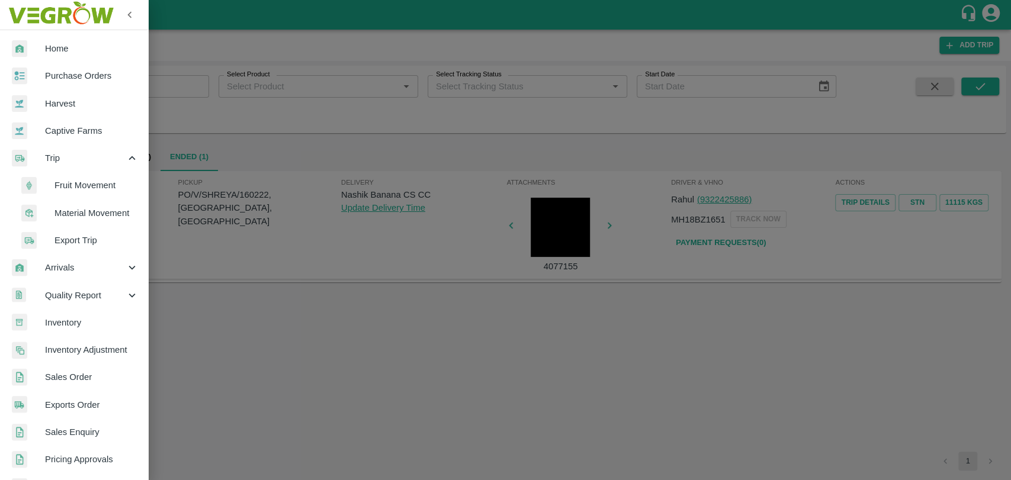
scroll to position [277, 0]
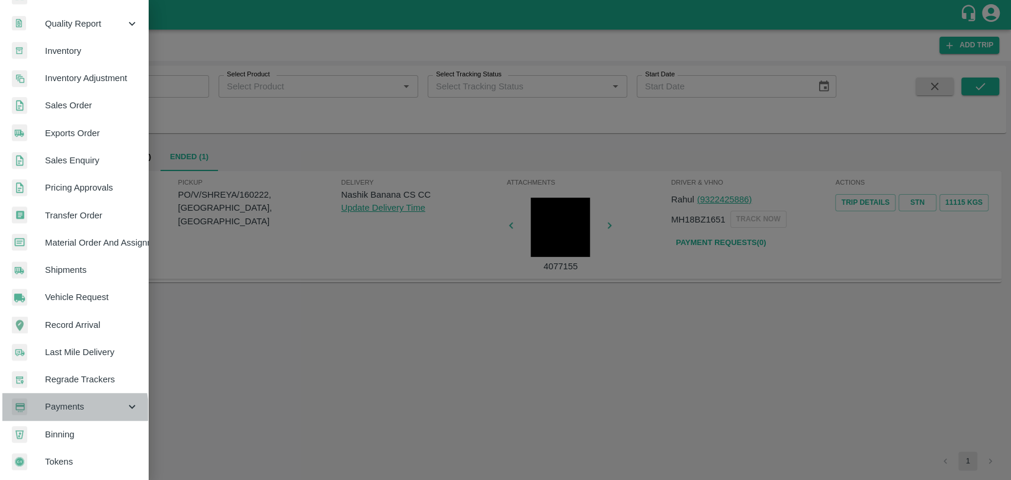
click at [50, 405] on span "Payments" at bounding box center [85, 406] width 81 height 13
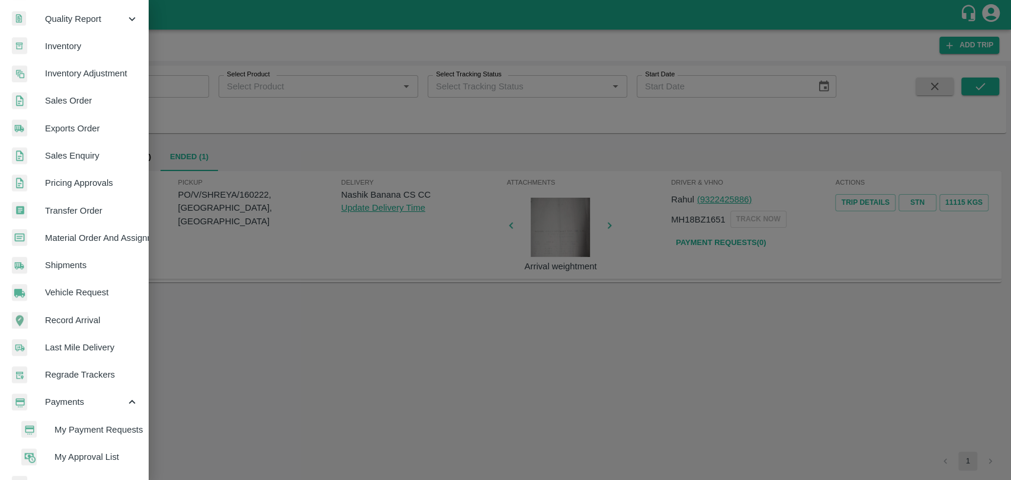
click at [79, 426] on span "My Payment Requests" at bounding box center [96, 429] width 84 height 13
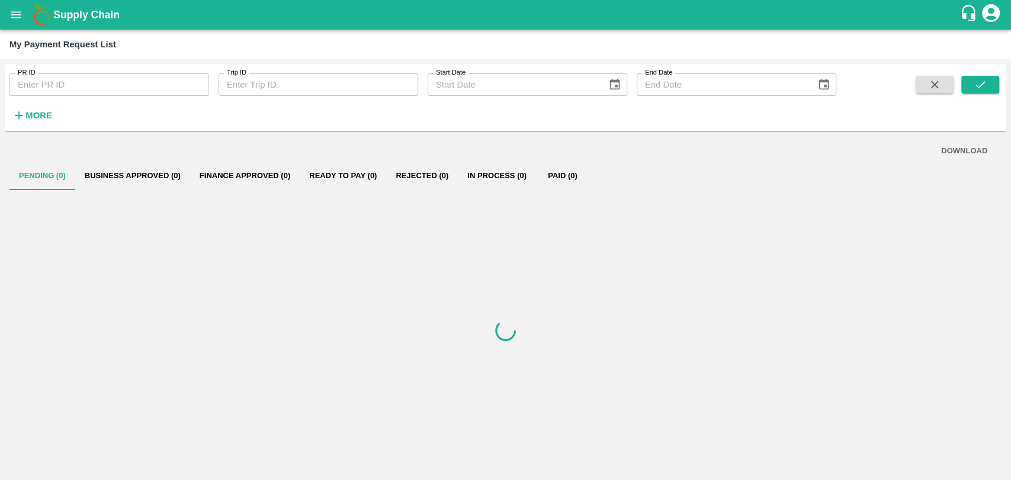
click at [79, 93] on input "PR ID" at bounding box center [109, 84] width 200 height 23
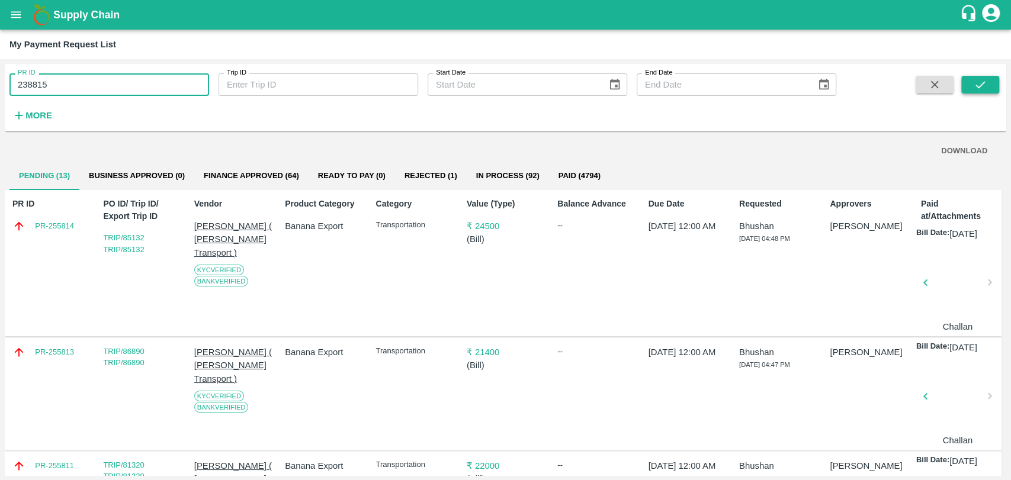
type input "238815"
click at [984, 88] on icon "submit" at bounding box center [979, 84] width 13 height 13
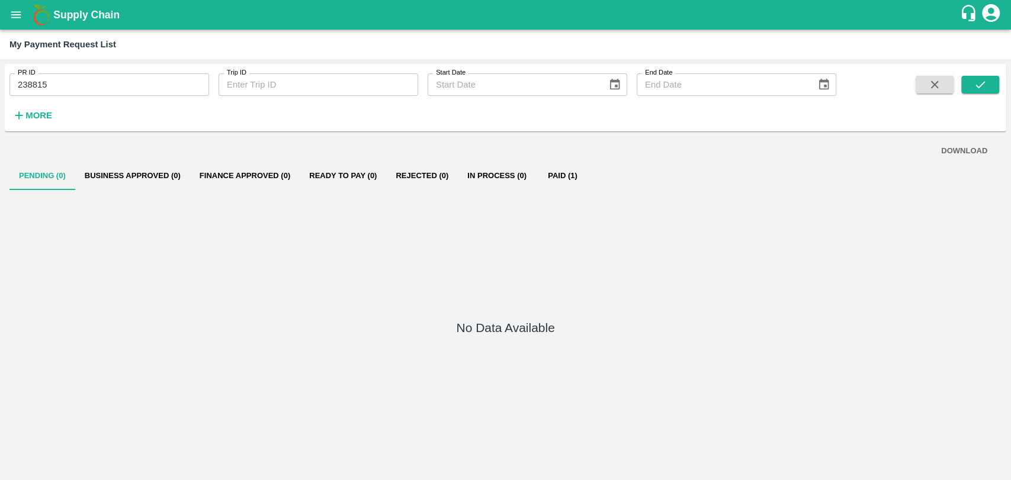
click at [558, 180] on button "Paid (1)" at bounding box center [562, 176] width 53 height 28
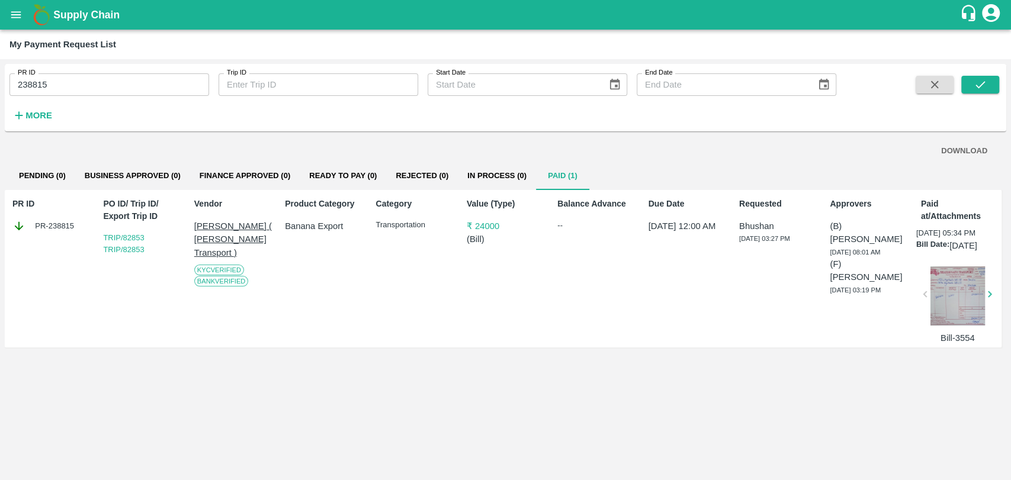
click at [960, 288] on div at bounding box center [957, 295] width 54 height 59
